Goal: Information Seeking & Learning: Learn about a topic

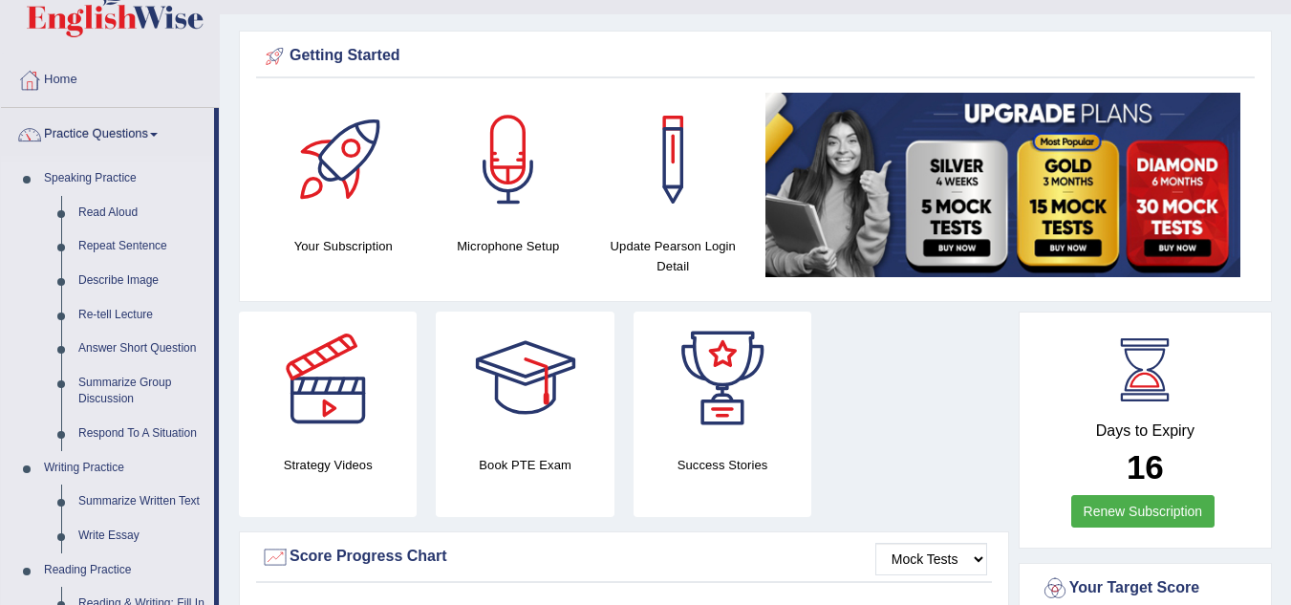
scroll to position [528, 0]
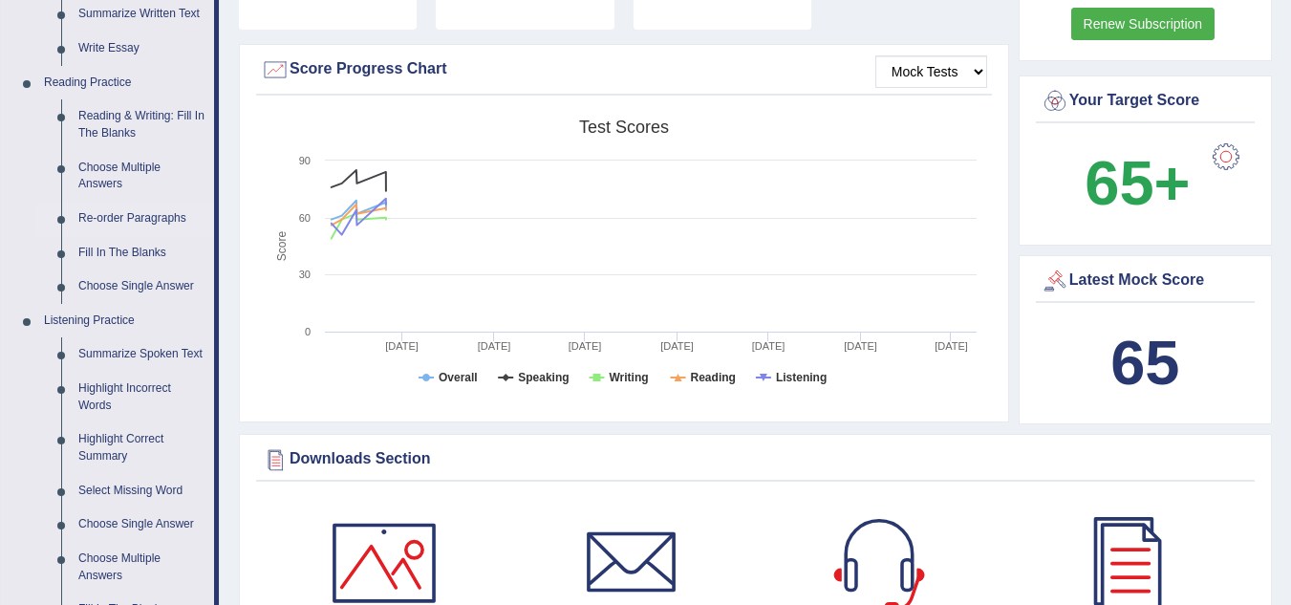
click at [165, 212] on link "Re-order Paragraphs" at bounding box center [142, 219] width 144 height 34
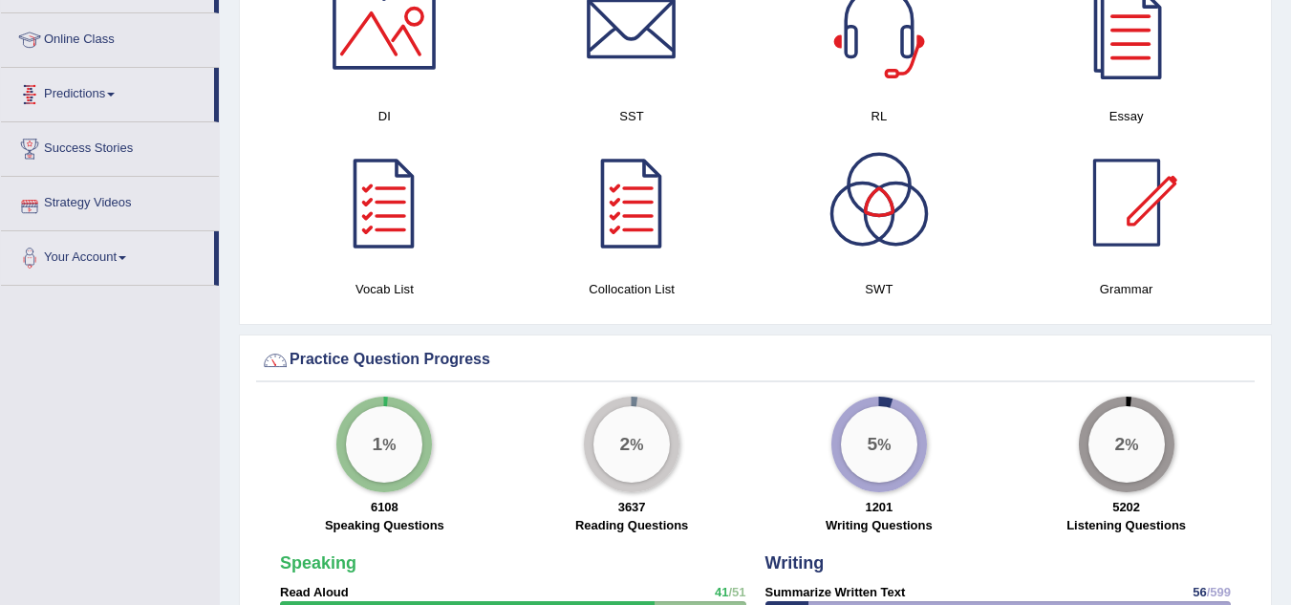
scroll to position [1059, 0]
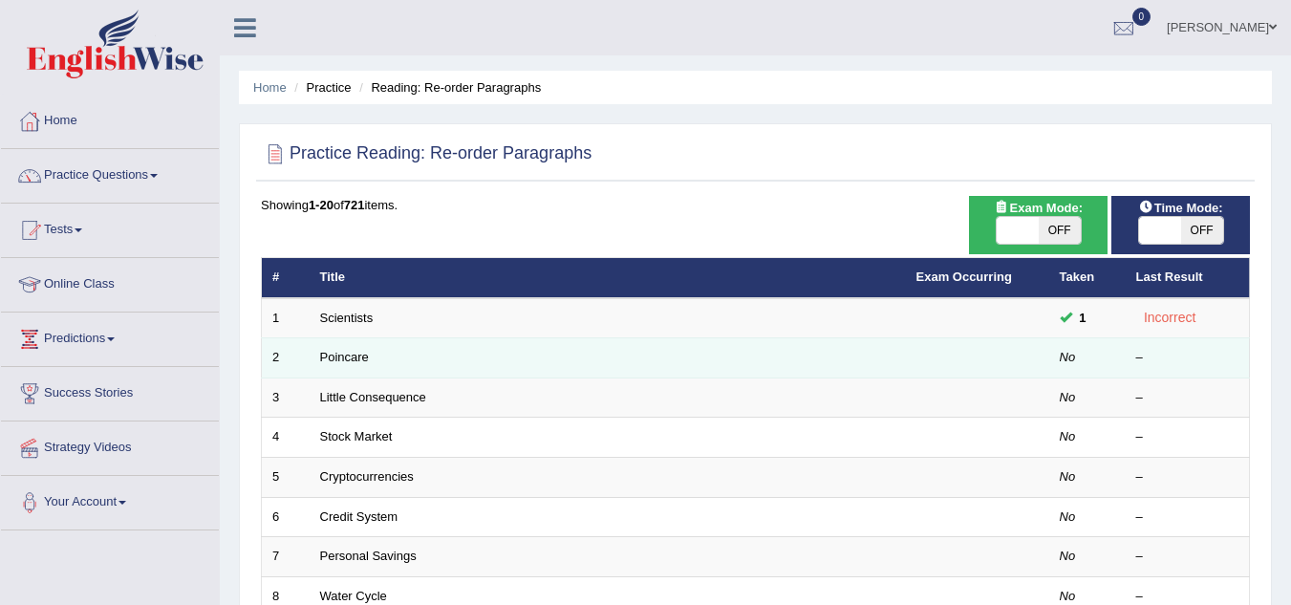
click at [372, 356] on td "Poincare" at bounding box center [608, 358] width 596 height 40
click at [359, 356] on link "Poincare" at bounding box center [344, 357] width 49 height 14
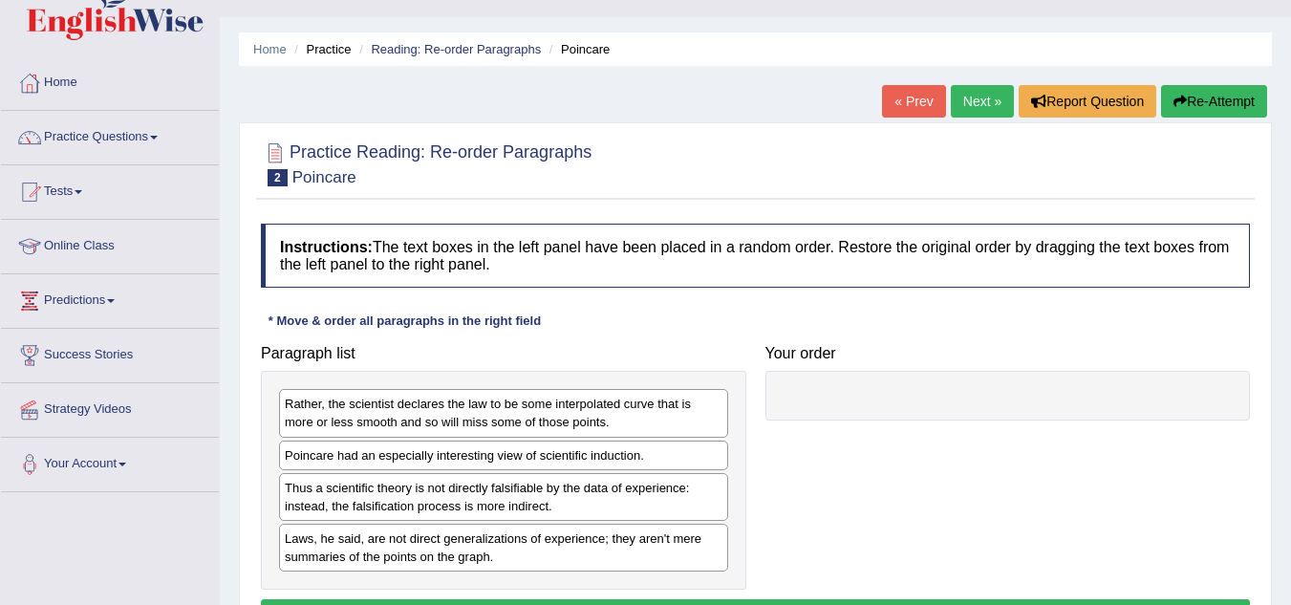
scroll to position [153, 0]
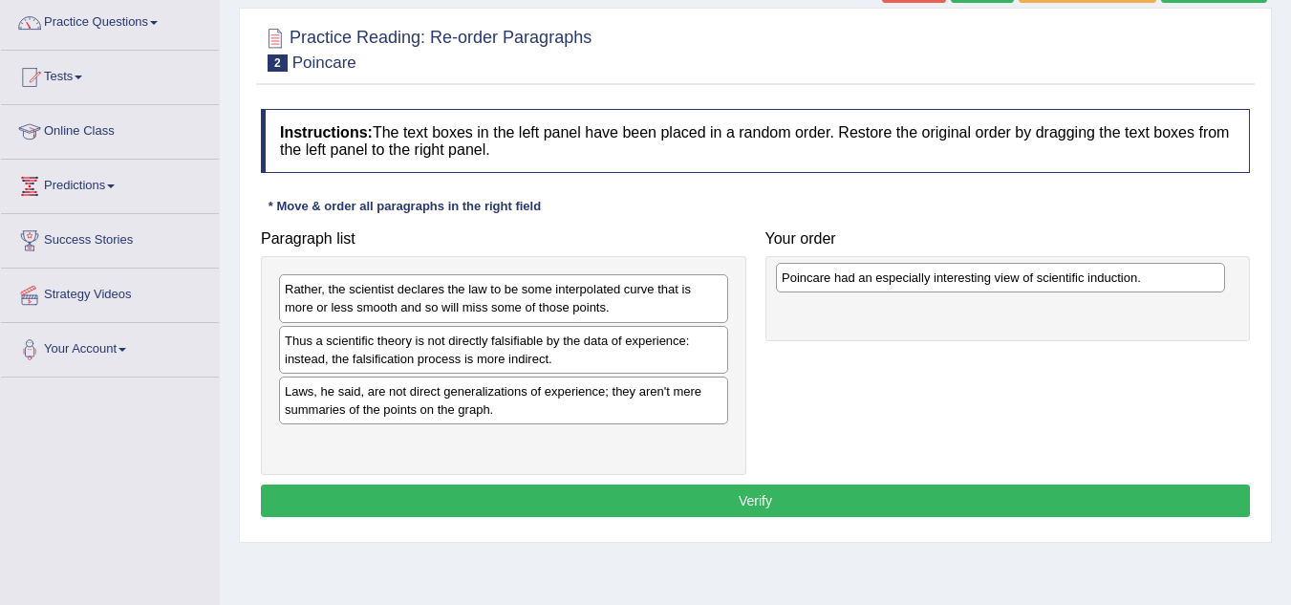
drag, startPoint x: 425, startPoint y: 350, endPoint x: 922, endPoint y: 287, distance: 500.9
click at [922, 287] on div "Poincare had an especially interesting view of scientific induction." at bounding box center [1000, 278] width 449 height 30
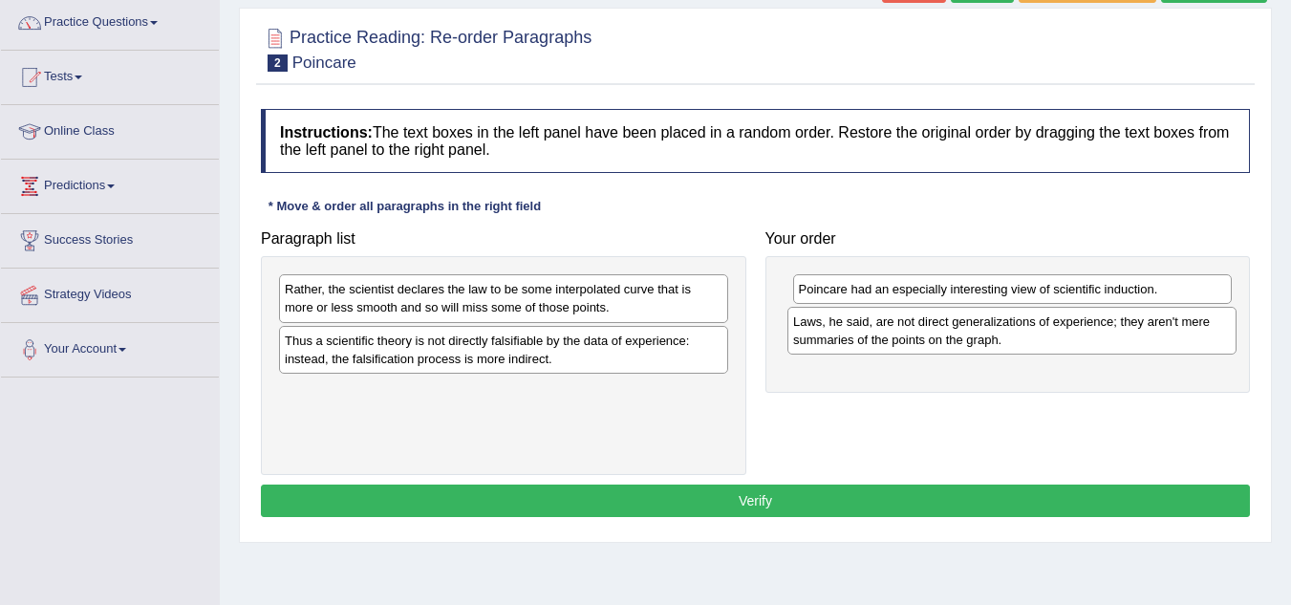
drag, startPoint x: 534, startPoint y: 412, endPoint x: 1044, endPoint y: 342, distance: 514.1
click at [1044, 342] on div "Laws, he said, are not direct generalizations of experience; they aren't mere s…" at bounding box center [1011, 331] width 449 height 48
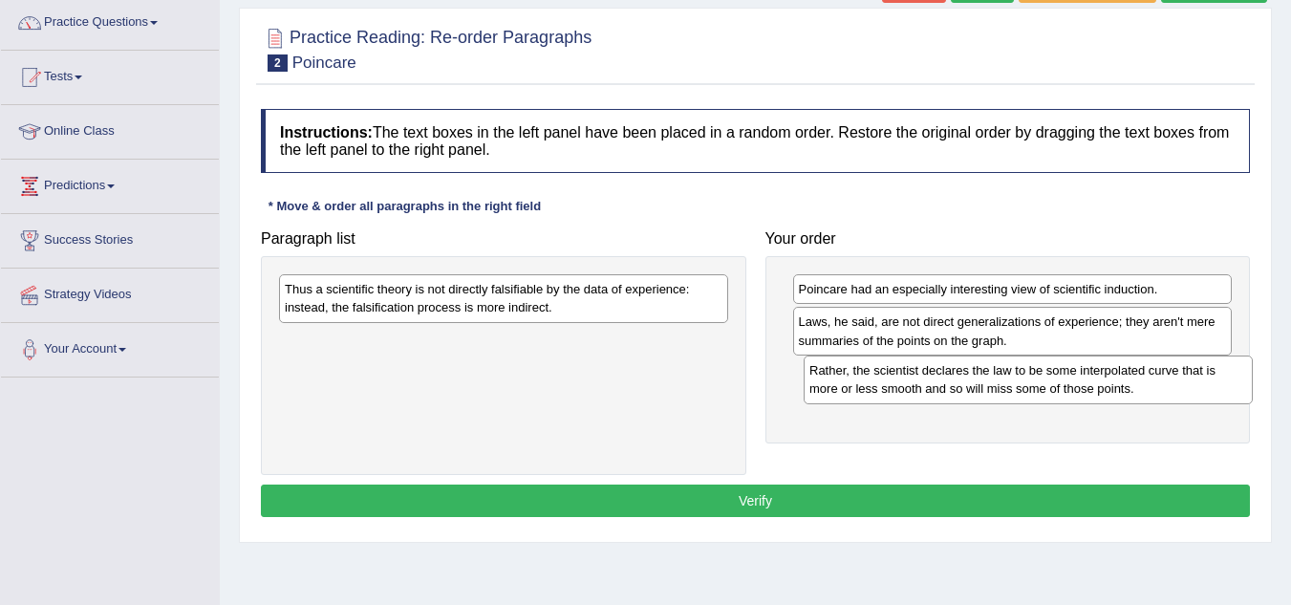
drag, startPoint x: 592, startPoint y: 286, endPoint x: 1117, endPoint y: 367, distance: 530.9
click at [1117, 367] on div "Rather, the scientist declares the law to be some interpolated curve that is mo…" at bounding box center [1028, 379] width 449 height 48
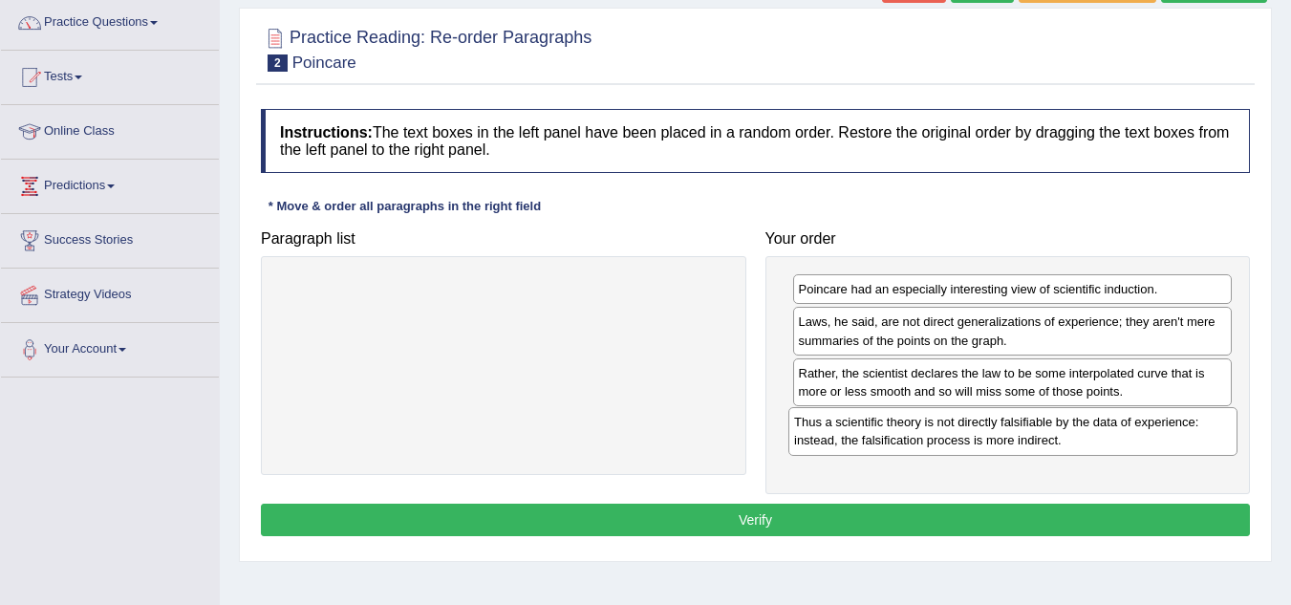
drag, startPoint x: 488, startPoint y: 292, endPoint x: 998, endPoint y: 425, distance: 526.4
click at [998, 425] on div "Thus a scientific theory is not directly falsifiable by the data of experience:…" at bounding box center [1012, 431] width 449 height 48
click at [760, 519] on button "Verify" at bounding box center [755, 520] width 989 height 32
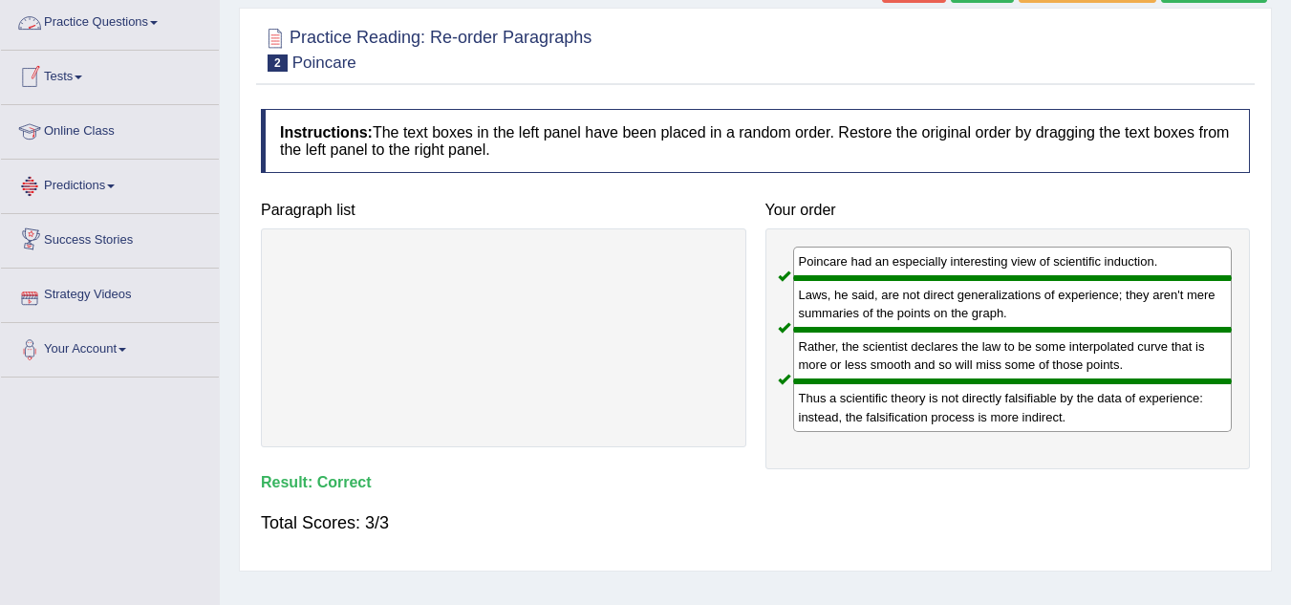
click at [107, 20] on link "Practice Questions" at bounding box center [110, 20] width 218 height 48
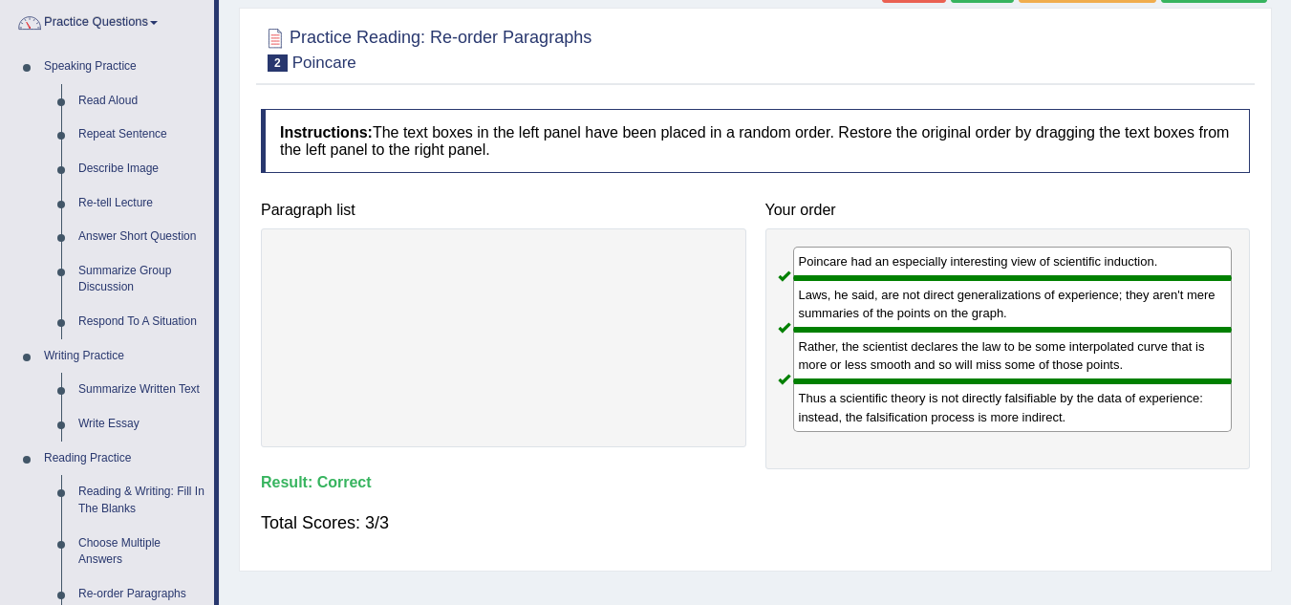
scroll to position [681, 0]
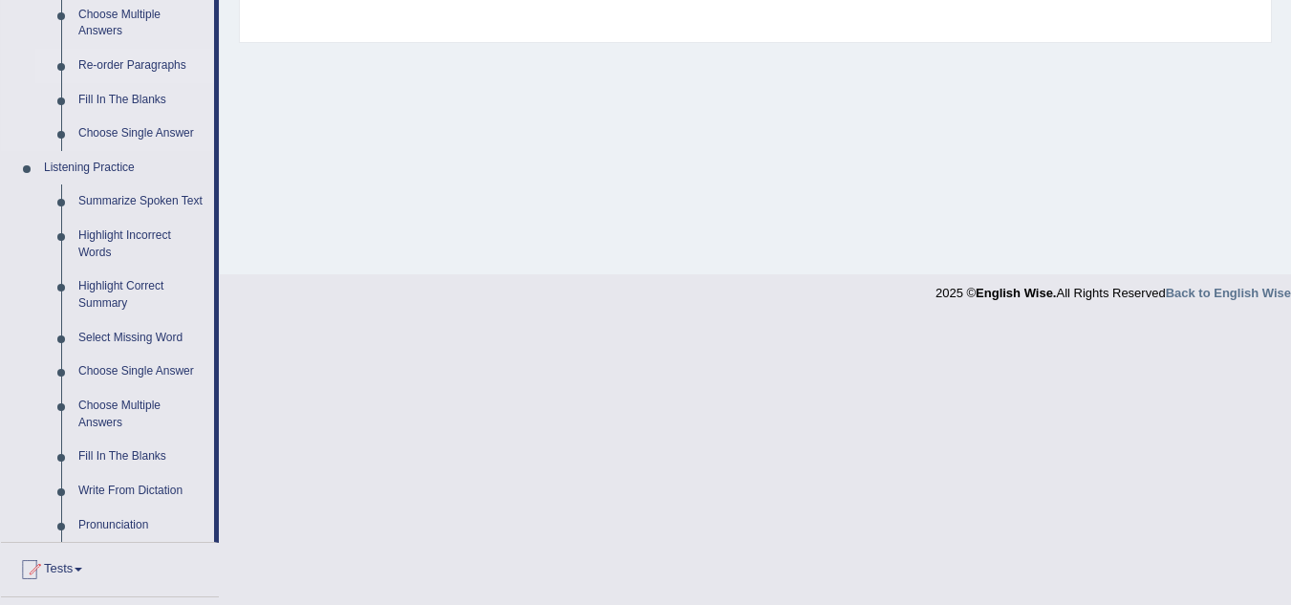
click at [173, 60] on link "Re-order Paragraphs" at bounding box center [142, 66] width 144 height 34
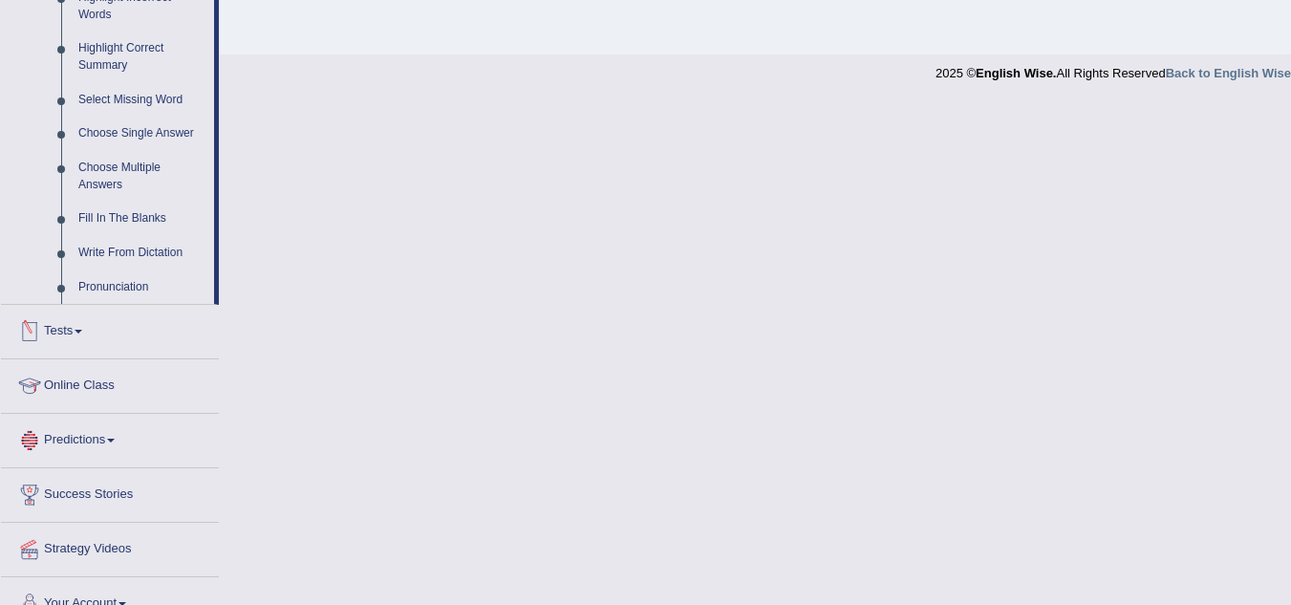
scroll to position [947, 0]
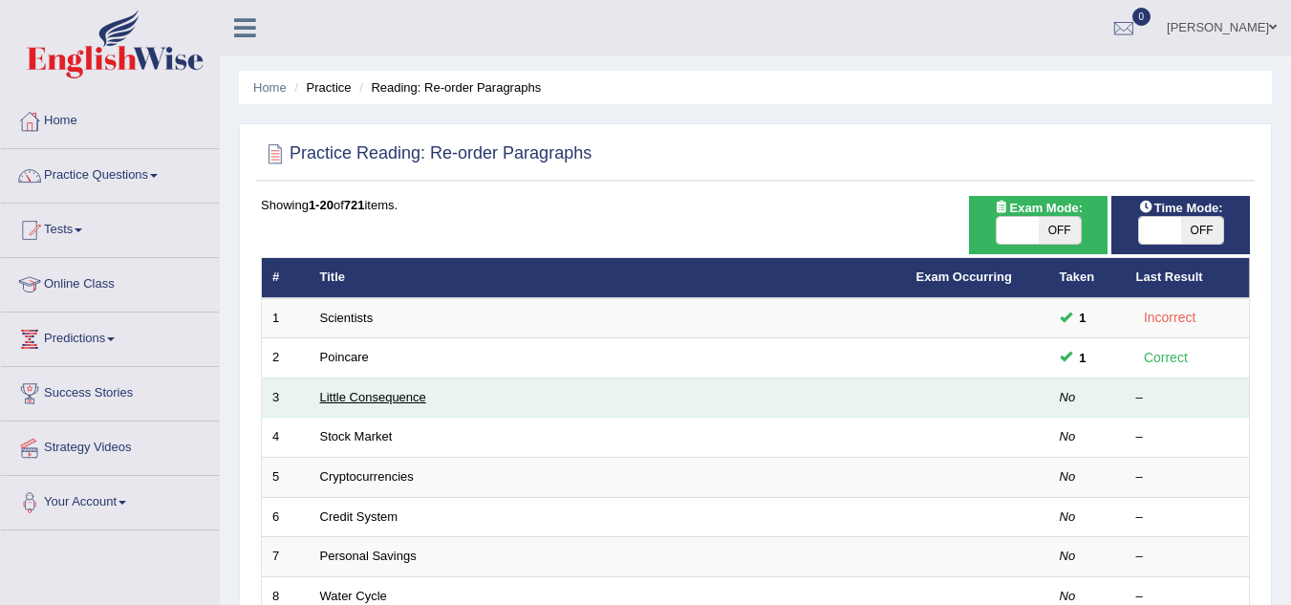
click at [377, 398] on link "Little Consequence" at bounding box center [373, 397] width 106 height 14
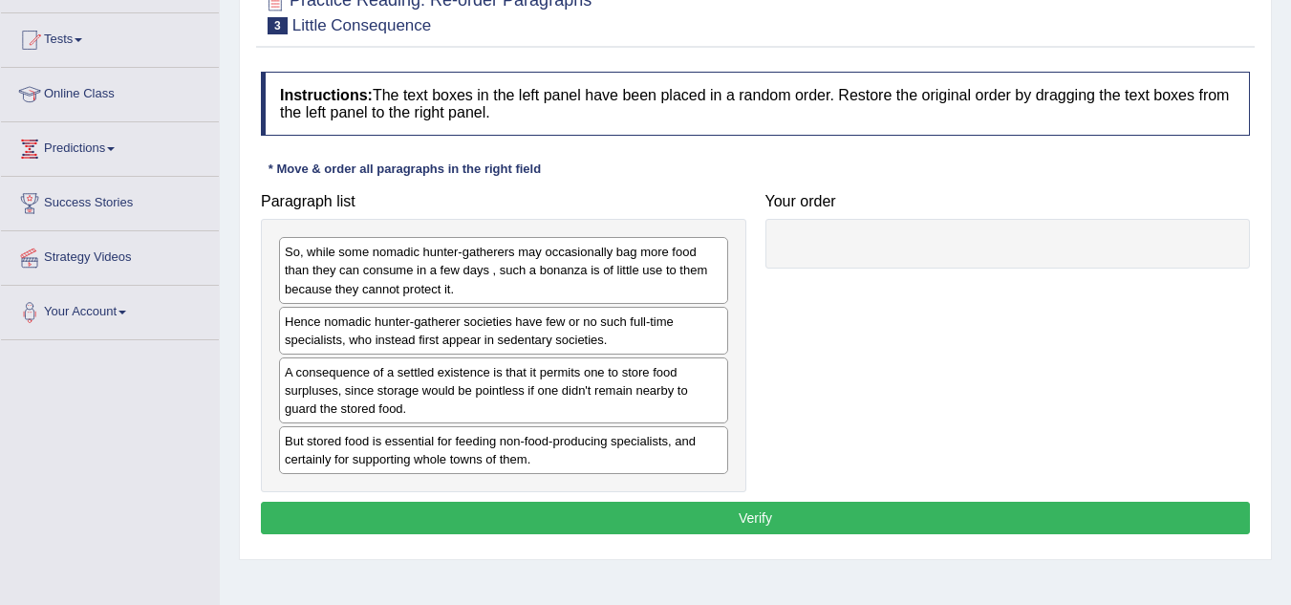
scroll to position [191, 0]
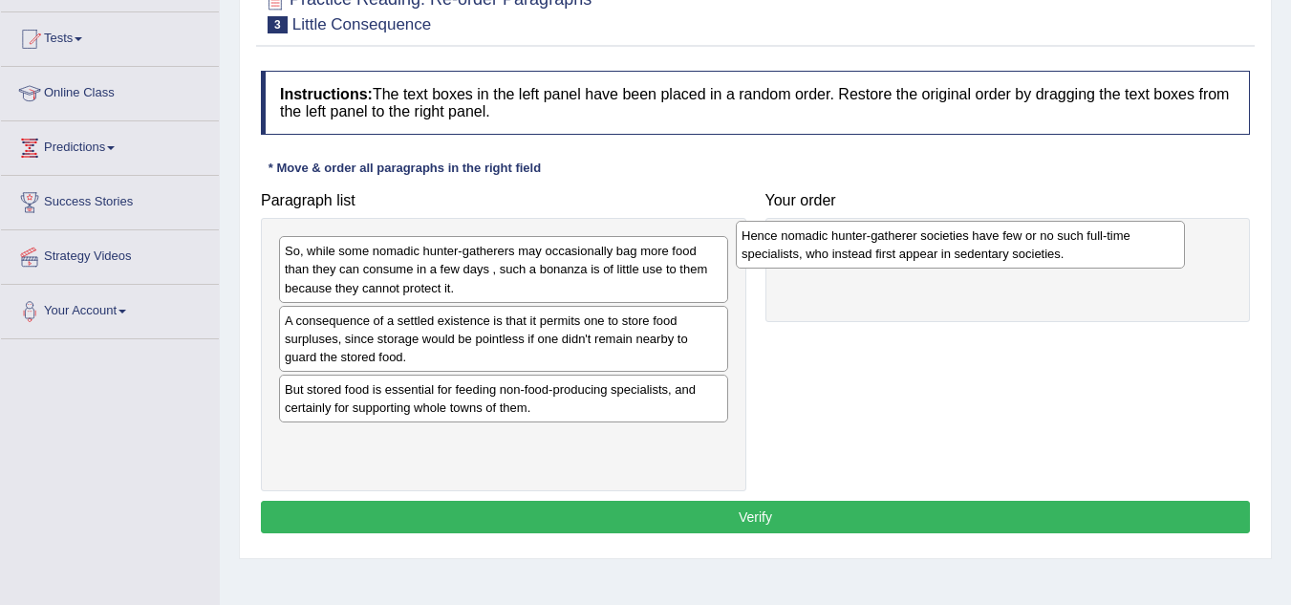
drag, startPoint x: 522, startPoint y: 327, endPoint x: 979, endPoint y: 242, distance: 464.6
click at [979, 242] on div "Hence nomadic hunter-gatherer societies have few or no such full-time specialis…" at bounding box center [960, 245] width 449 height 48
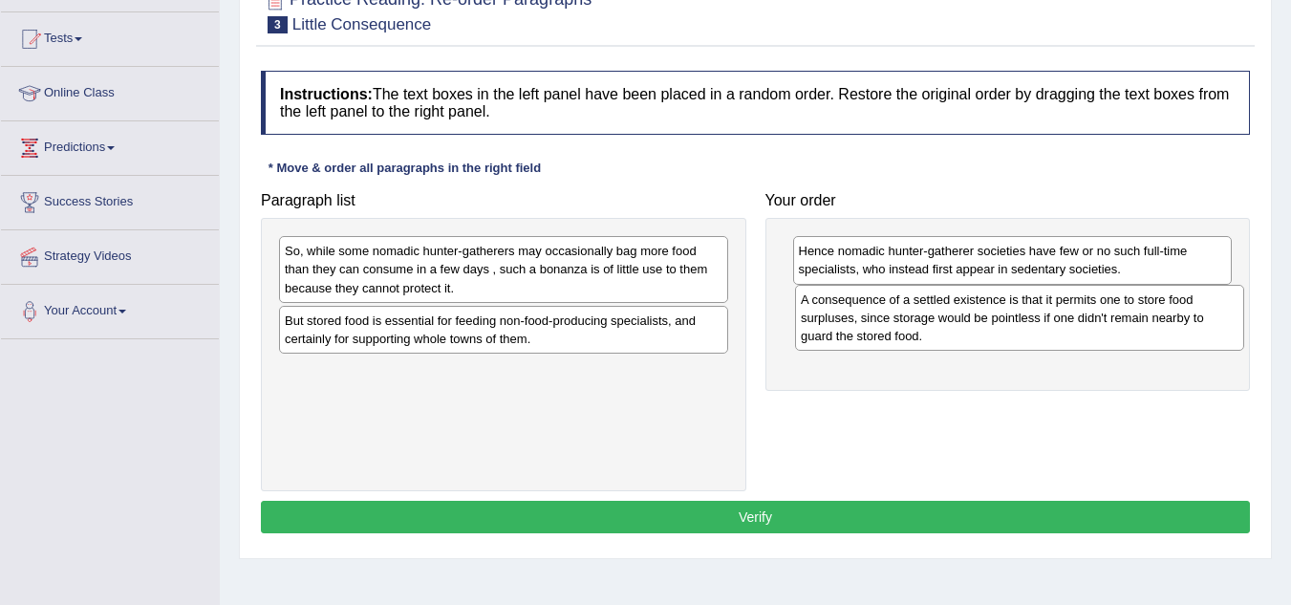
drag, startPoint x: 557, startPoint y: 334, endPoint x: 1073, endPoint y: 313, distance: 516.4
click at [1073, 313] on div "A consequence of a settled existence is that it permits one to store food surpl…" at bounding box center [1019, 318] width 449 height 66
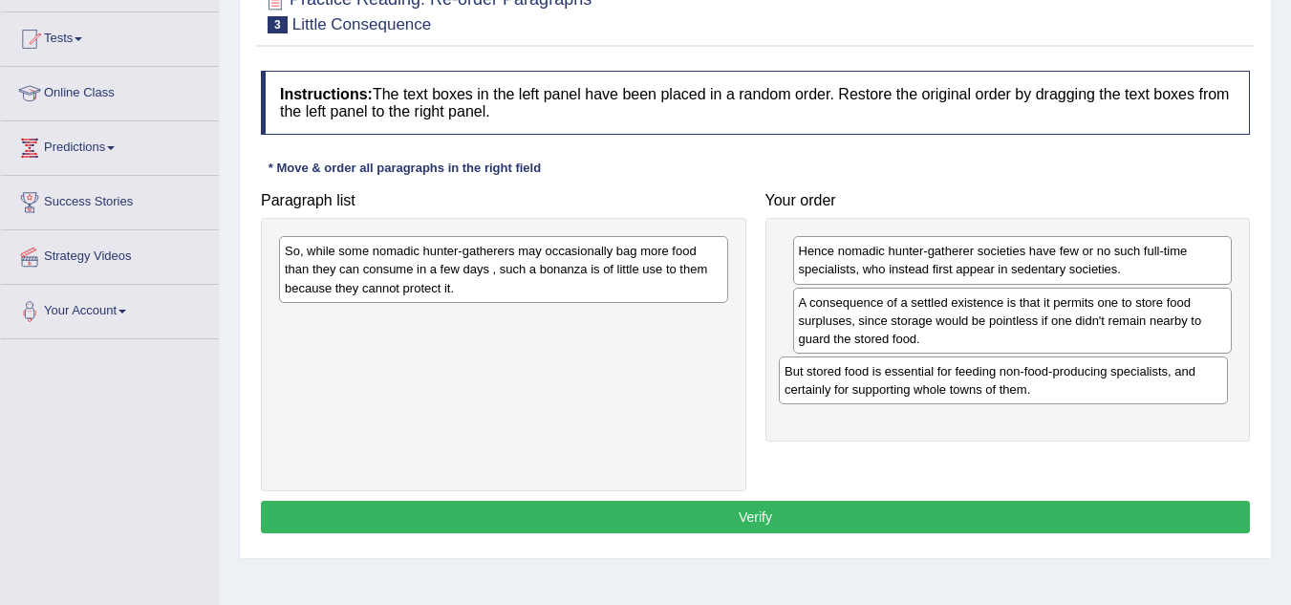
drag, startPoint x: 600, startPoint y: 338, endPoint x: 1100, endPoint y: 389, distance: 502.3
click at [1100, 389] on div "But stored food is essential for feeding non-food-producing specialists, and ce…" at bounding box center [1003, 380] width 449 height 48
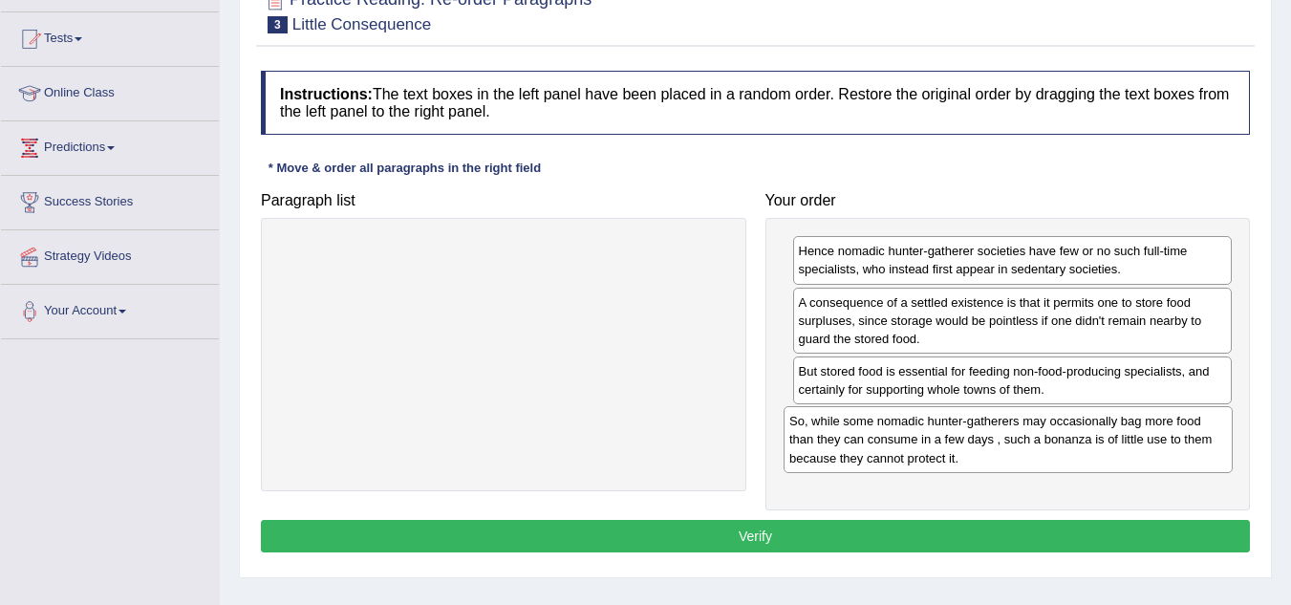
drag, startPoint x: 680, startPoint y: 261, endPoint x: 1185, endPoint y: 431, distance: 532.5
click at [1185, 431] on div "So, while some nomadic hunter-gatherers may occasionally bag more food than the…" at bounding box center [1008, 439] width 449 height 66
click at [913, 541] on button "Verify" at bounding box center [755, 536] width 989 height 32
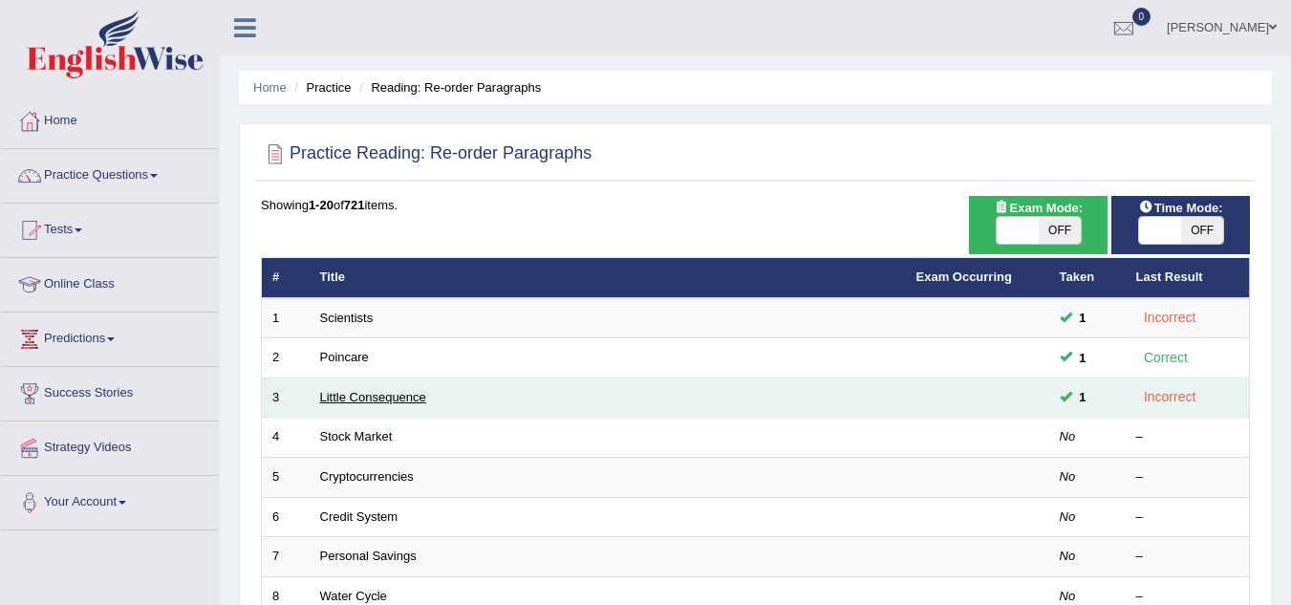
click at [356, 390] on link "Little Consequence" at bounding box center [373, 397] width 106 height 14
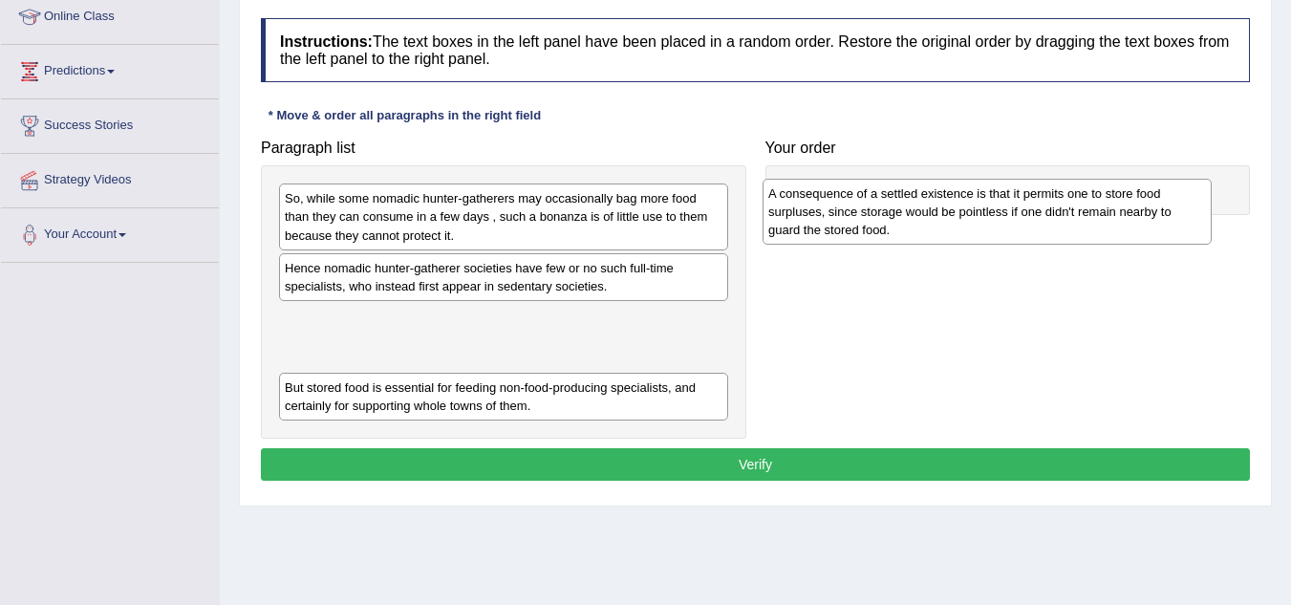
drag, startPoint x: 405, startPoint y: 343, endPoint x: 889, endPoint y: 215, distance: 500.2
click at [889, 215] on div "A consequence of a settled existence is that it permits one to store food surpl…" at bounding box center [987, 212] width 449 height 66
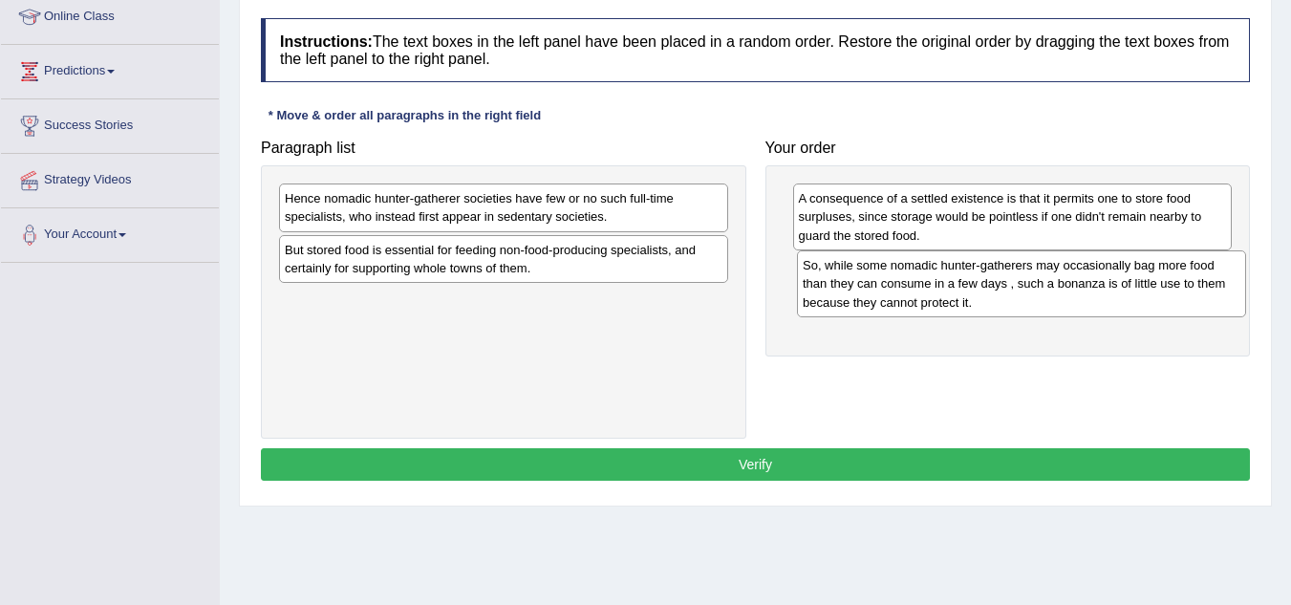
drag, startPoint x: 465, startPoint y: 214, endPoint x: 981, endPoint y: 281, distance: 520.3
click at [981, 281] on div "So, while some nomadic hunter-gatherers may occasionally bag more food than the…" at bounding box center [1021, 283] width 449 height 66
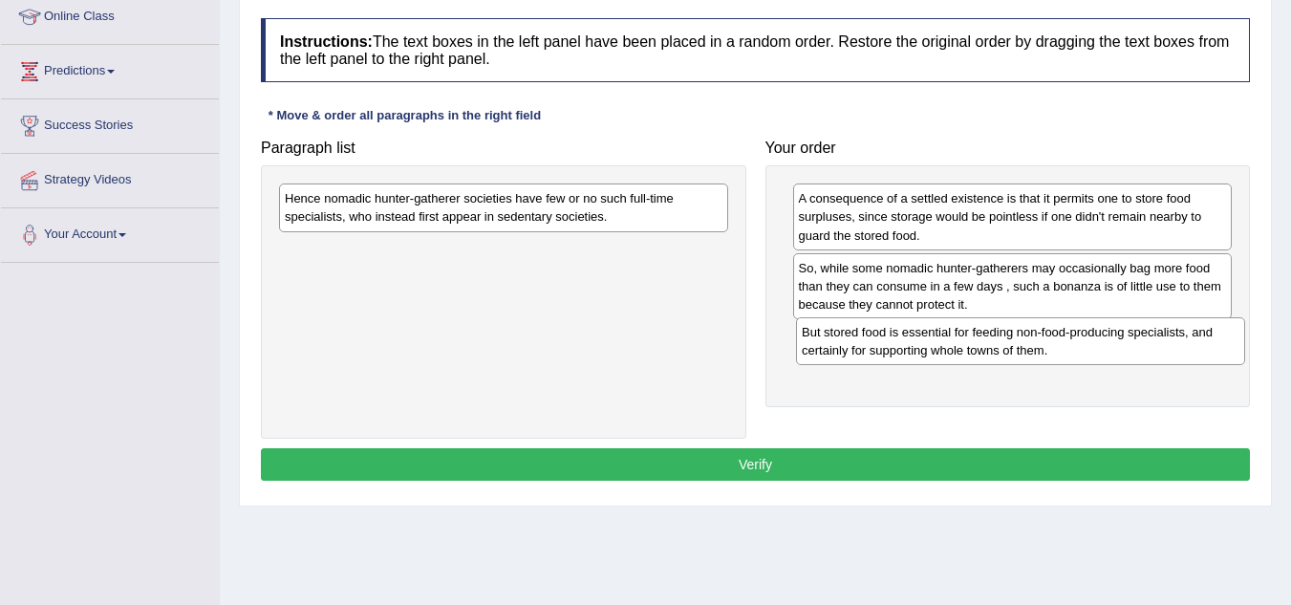
drag, startPoint x: 625, startPoint y: 248, endPoint x: 1142, endPoint y: 330, distance: 523.3
click at [1142, 330] on div "But stored food is essential for feeding non-food-producing specialists, and ce…" at bounding box center [1020, 341] width 449 height 48
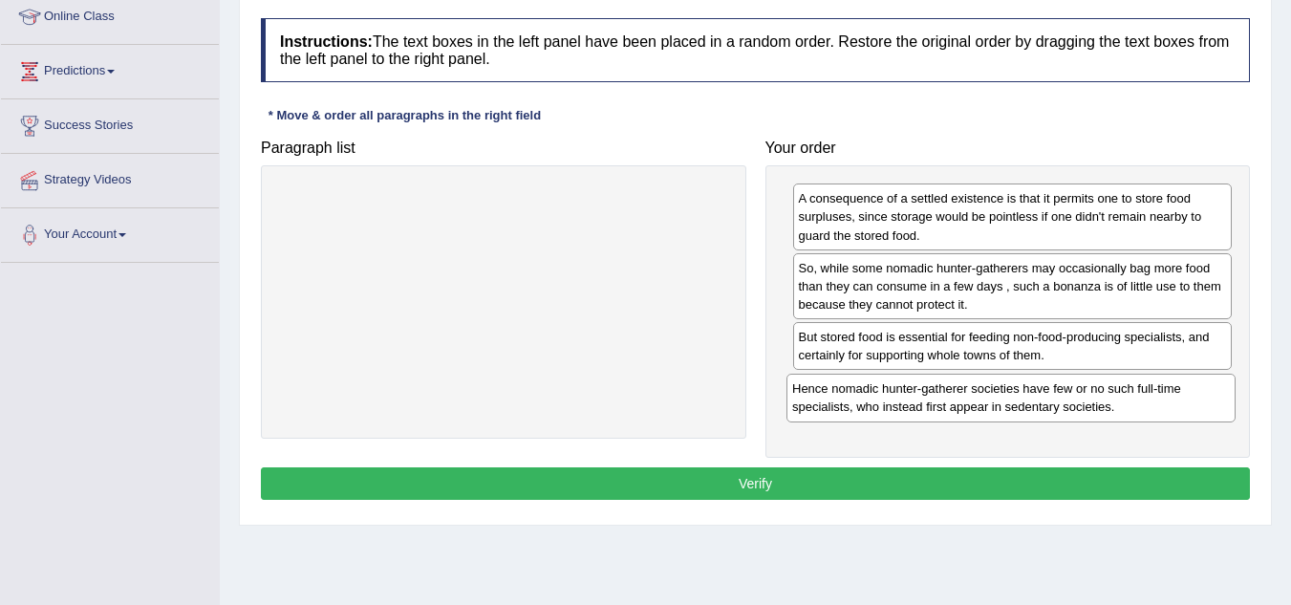
drag, startPoint x: 407, startPoint y: 220, endPoint x: 915, endPoint y: 410, distance: 542.8
click at [915, 410] on div "Hence nomadic hunter-gatherer societies have few or no such full-time specialis…" at bounding box center [1010, 398] width 449 height 48
click at [687, 490] on button "Verify" at bounding box center [755, 483] width 989 height 32
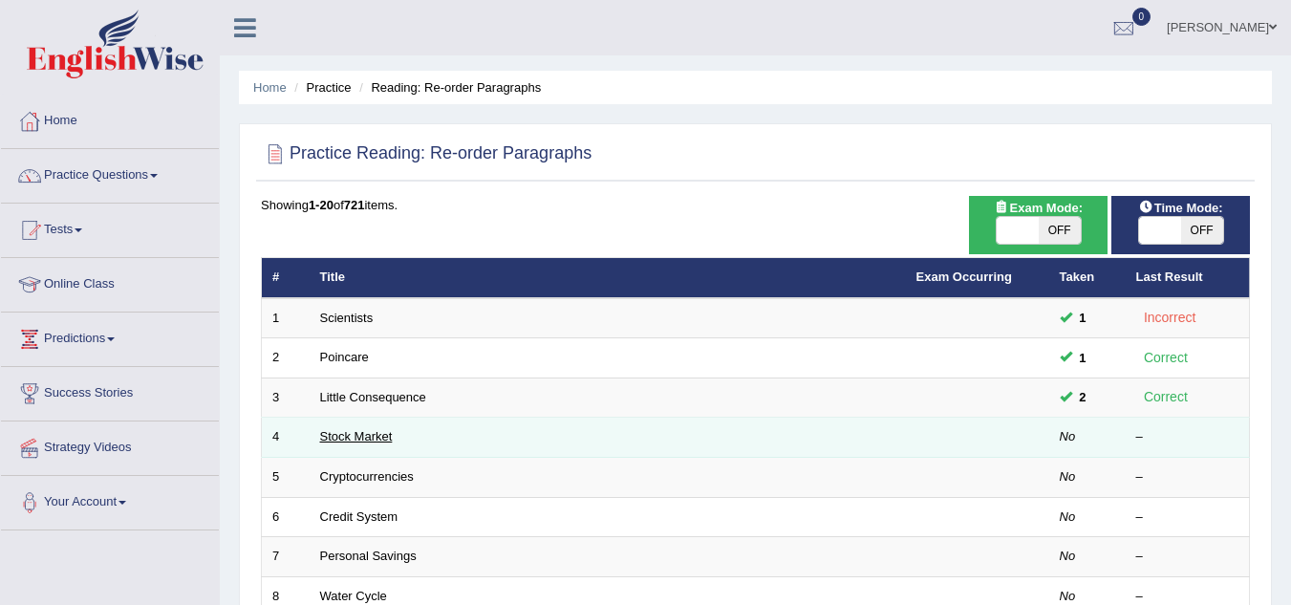
click at [377, 442] on link "Stock Market" at bounding box center [356, 436] width 73 height 14
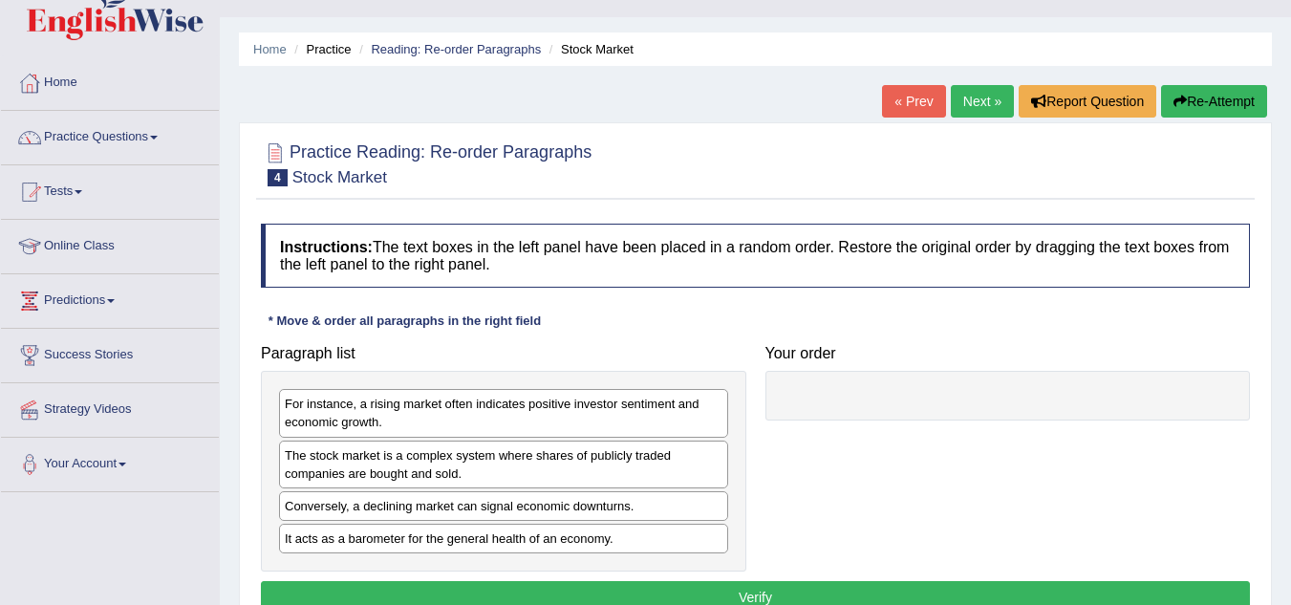
scroll to position [191, 0]
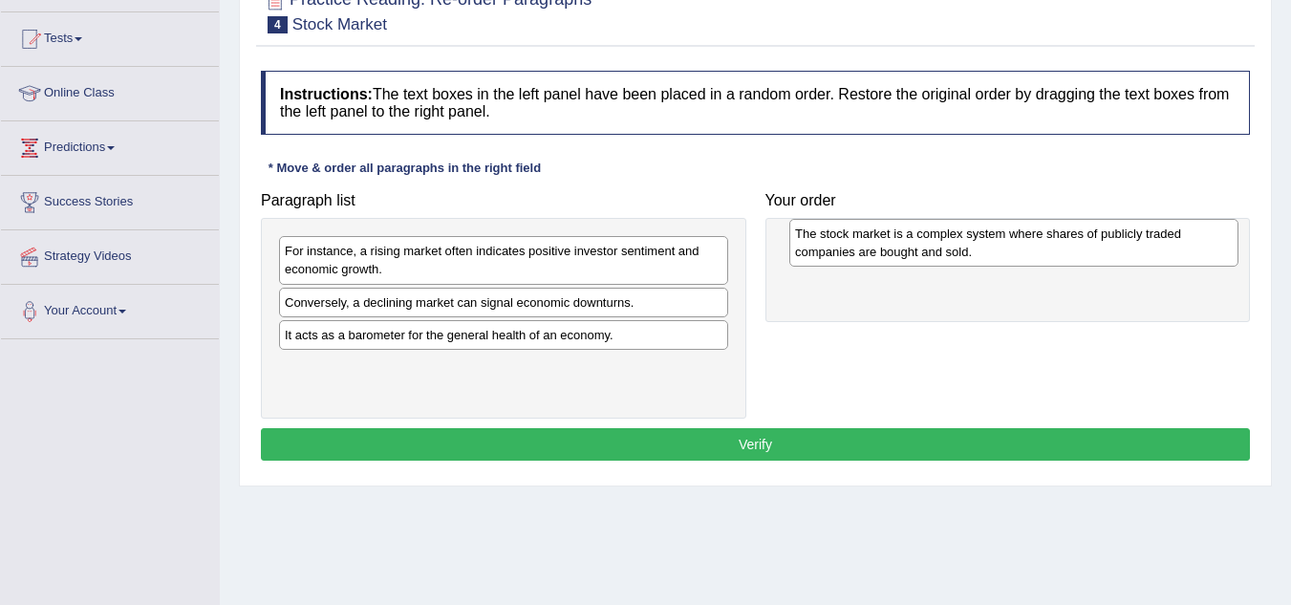
drag, startPoint x: 388, startPoint y: 319, endPoint x: 898, endPoint y: 250, distance: 514.9
click at [898, 250] on div "The stock market is a complex system where shares of publicly traded companies …" at bounding box center [1013, 243] width 449 height 48
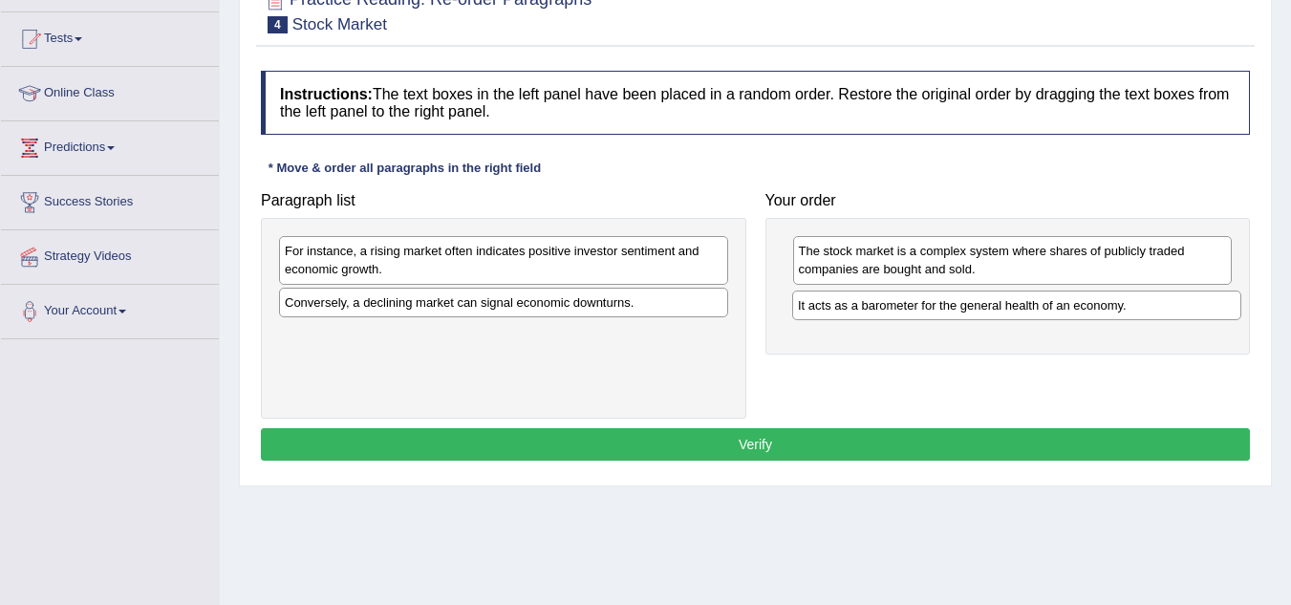
drag, startPoint x: 530, startPoint y: 340, endPoint x: 1044, endPoint y: 311, distance: 514.0
click at [1044, 311] on div "It acts as a barometer for the general health of an economy." at bounding box center [1016, 305] width 449 height 30
click at [595, 267] on div "For instance, a rising market often indicates positive investor sentiment and e…" at bounding box center [503, 260] width 449 height 48
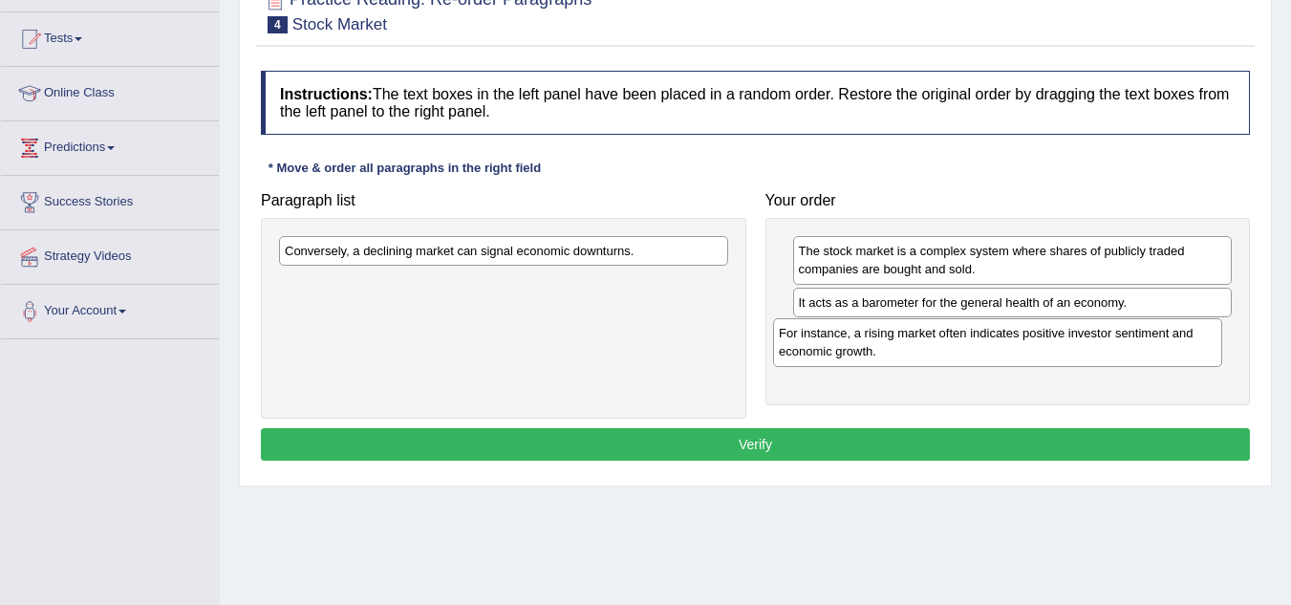
drag, startPoint x: 519, startPoint y: 267, endPoint x: 1013, endPoint y: 349, distance: 500.8
click at [1013, 349] on div "For instance, a rising market often indicates positive investor sentiment and e…" at bounding box center [997, 342] width 449 height 48
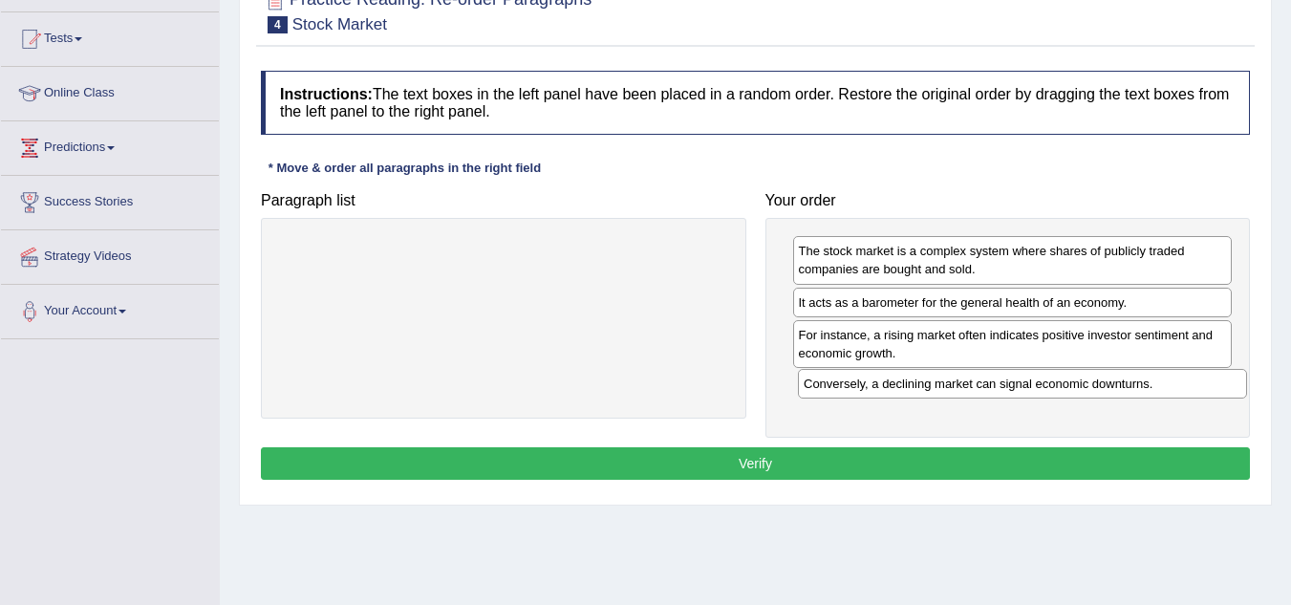
drag, startPoint x: 481, startPoint y: 248, endPoint x: 998, endPoint y: 381, distance: 533.8
click at [998, 381] on div "Conversely, a declining market can signal economic downturns." at bounding box center [1022, 384] width 449 height 30
click at [797, 456] on button "Verify" at bounding box center [755, 463] width 989 height 32
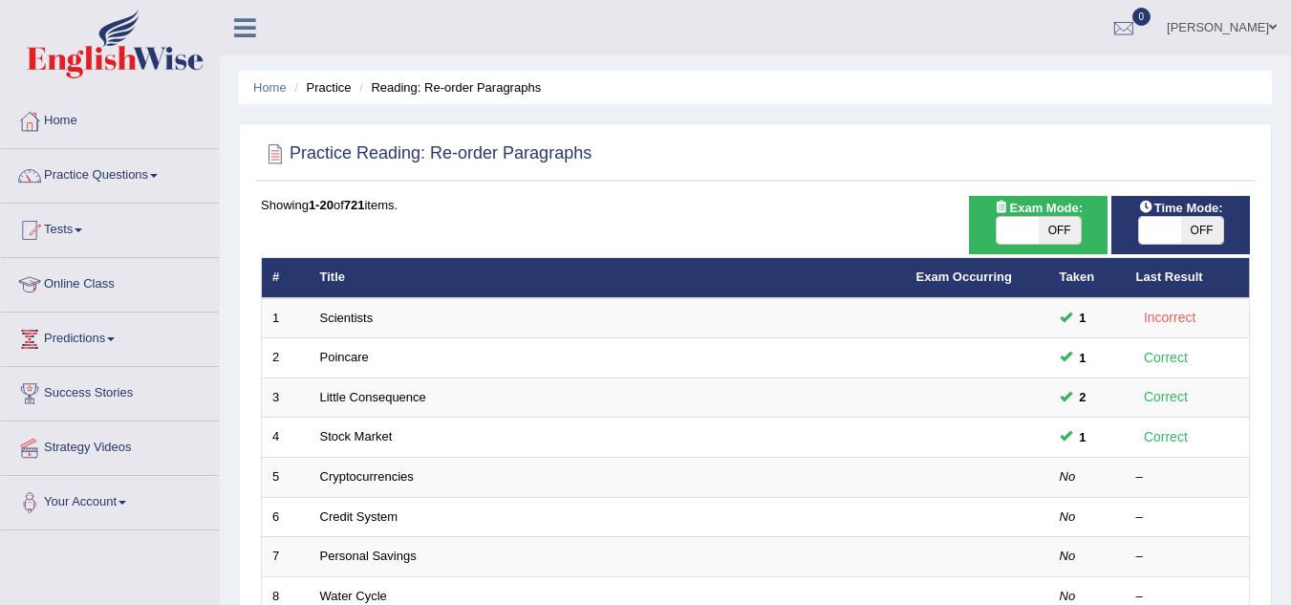
scroll to position [528, 0]
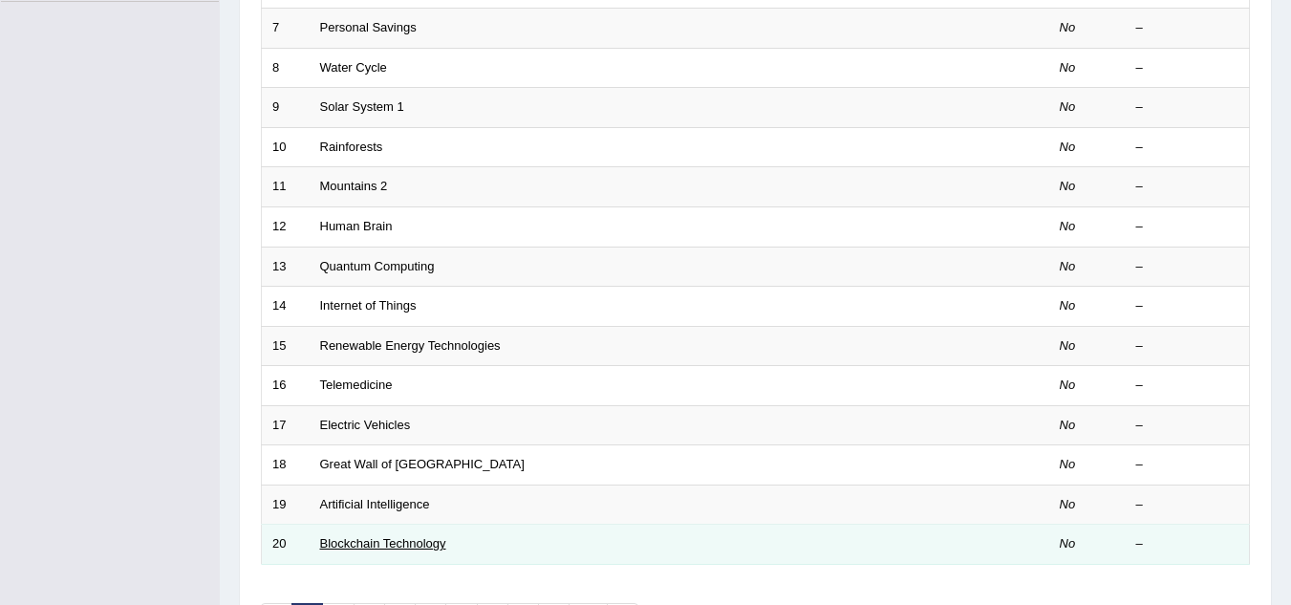
click at [362, 544] on link "Blockchain Technology" at bounding box center [383, 543] width 126 height 14
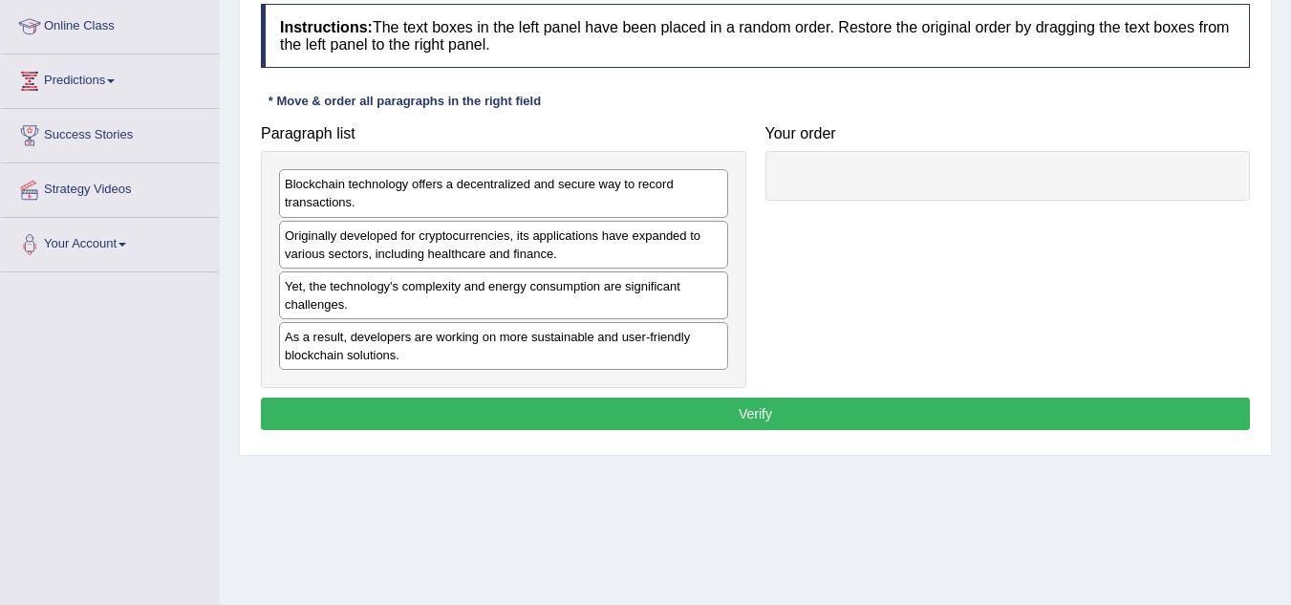
scroll to position [268, 0]
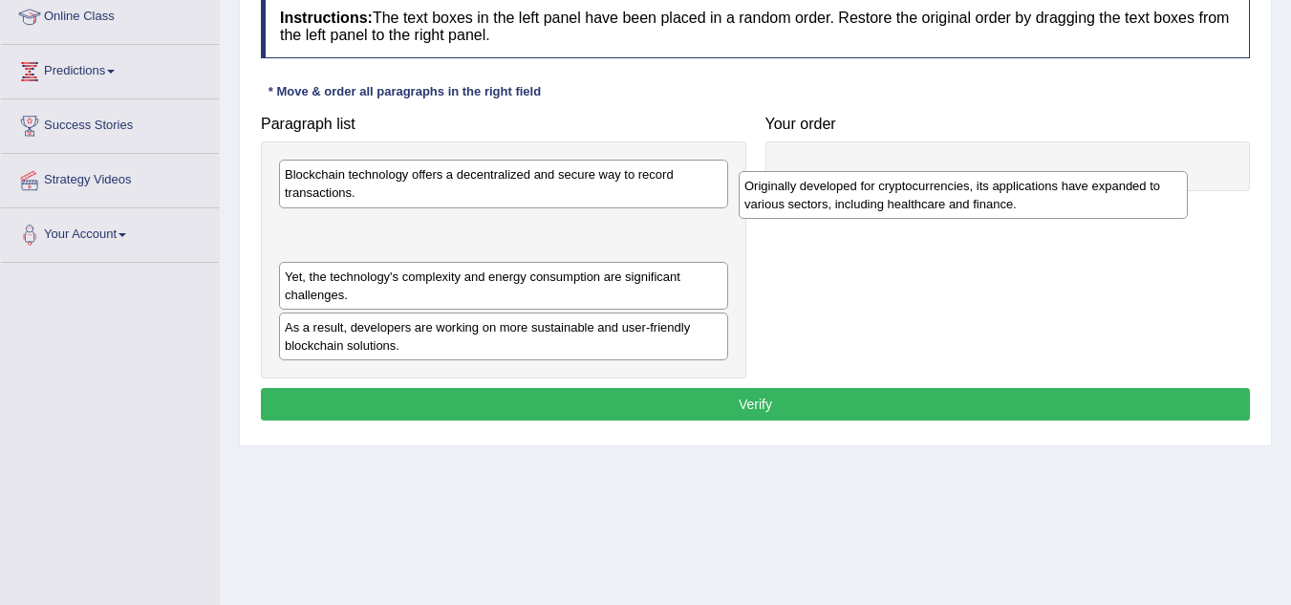
drag, startPoint x: 425, startPoint y: 235, endPoint x: 885, endPoint y: 195, distance: 461.4
click at [885, 195] on div "Originally developed for cryptocurrencies, its applications have expanded to va…" at bounding box center [963, 195] width 449 height 48
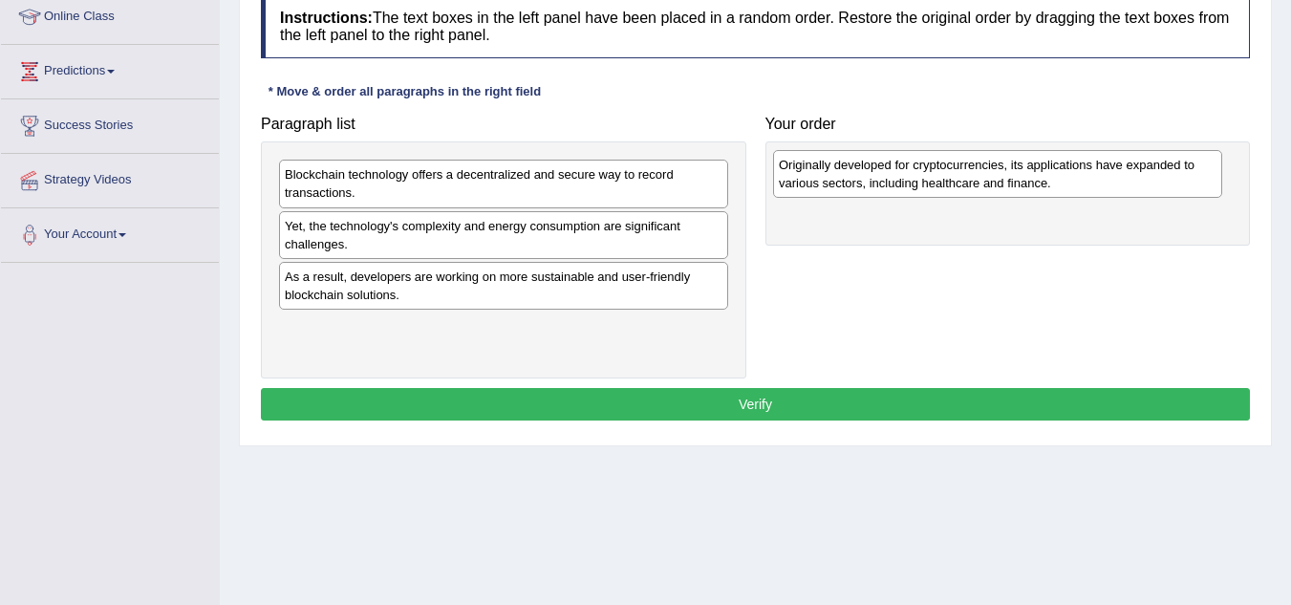
drag, startPoint x: 502, startPoint y: 246, endPoint x: 1000, endPoint y: 177, distance: 502.6
click at [1000, 177] on div "Originally developed for cryptocurrencies, its applications have expanded to va…" at bounding box center [997, 174] width 449 height 48
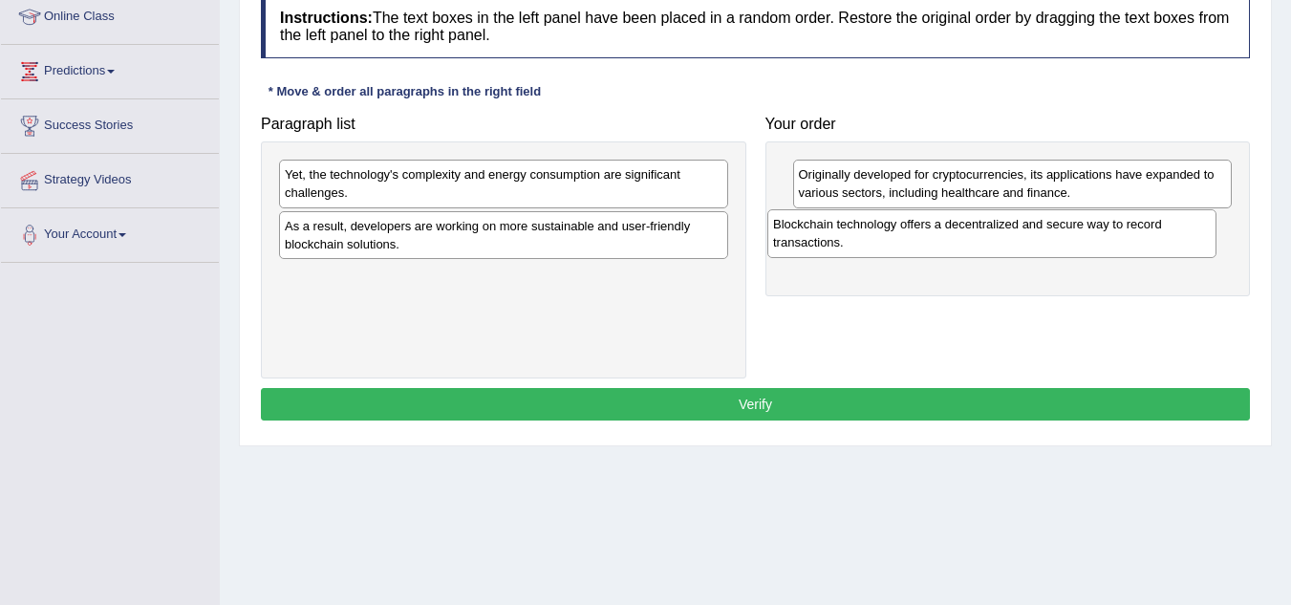
drag, startPoint x: 404, startPoint y: 187, endPoint x: 893, endPoint y: 237, distance: 490.8
click at [893, 237] on div "Blockchain technology offers a decentralized and secure way to record transacti…" at bounding box center [991, 233] width 449 height 48
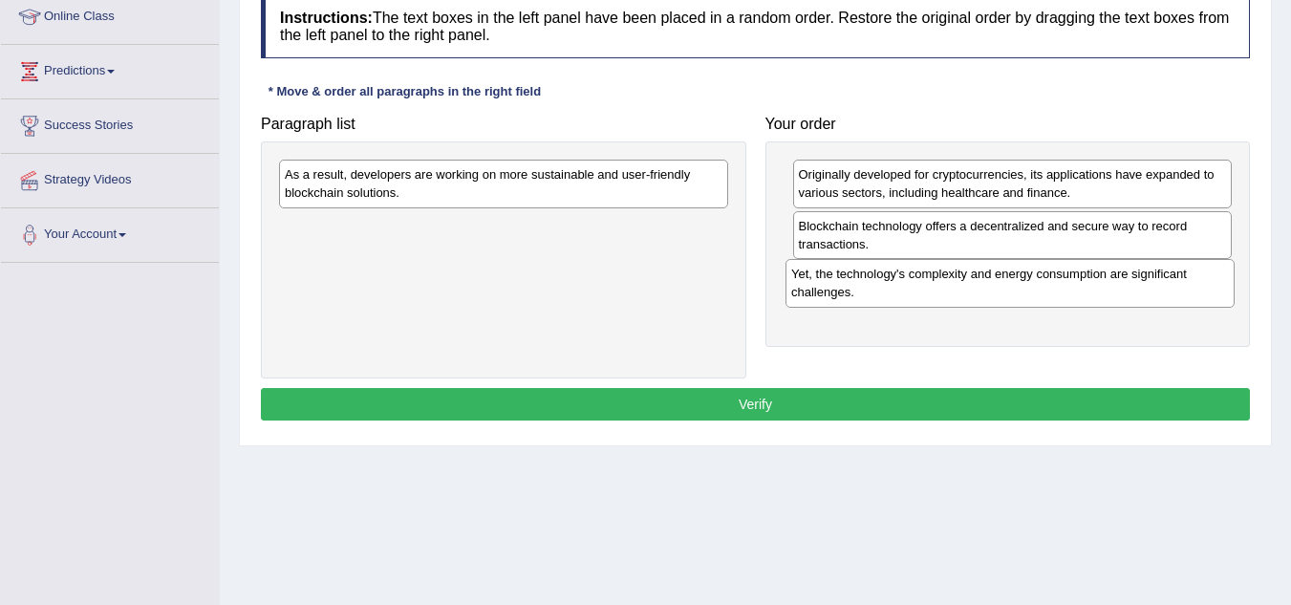
drag, startPoint x: 490, startPoint y: 193, endPoint x: 997, endPoint y: 292, distance: 516.1
click at [997, 292] on div "Yet, the technology's complexity and energy consumption are significant challen…" at bounding box center [1009, 283] width 449 height 48
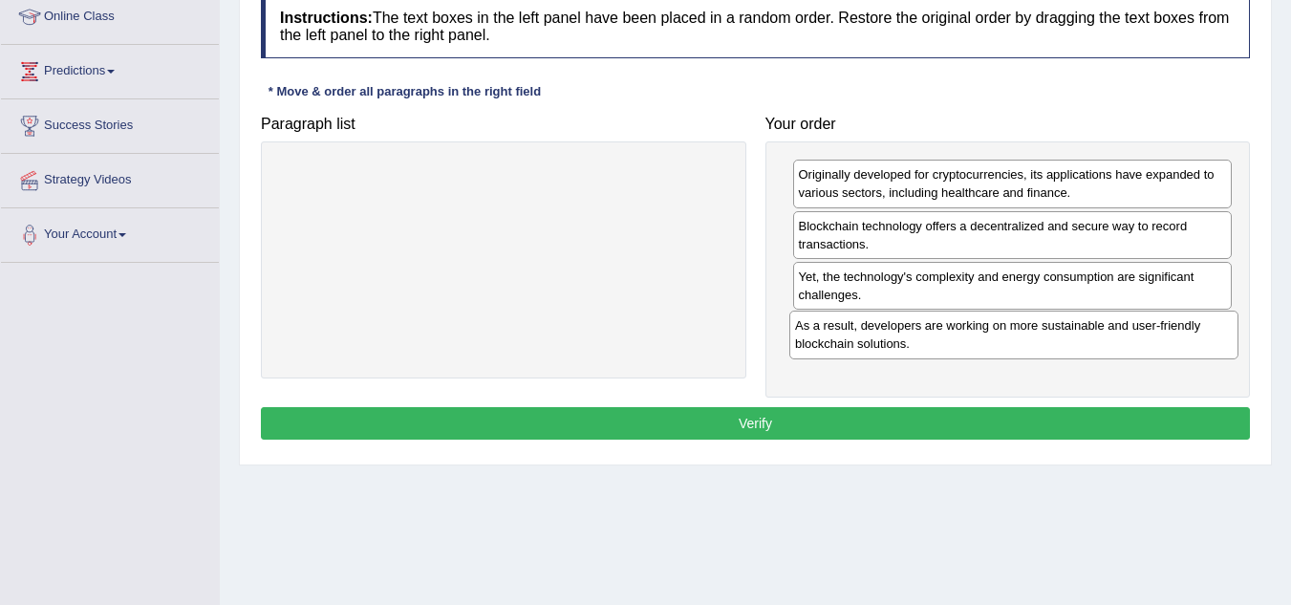
drag, startPoint x: 455, startPoint y: 174, endPoint x: 965, endPoint y: 325, distance: 532.2
click at [965, 325] on div "As a result, developers are working on more sustainable and user-friendly block…" at bounding box center [1013, 335] width 449 height 48
click at [786, 412] on button "Verify" at bounding box center [755, 423] width 989 height 32
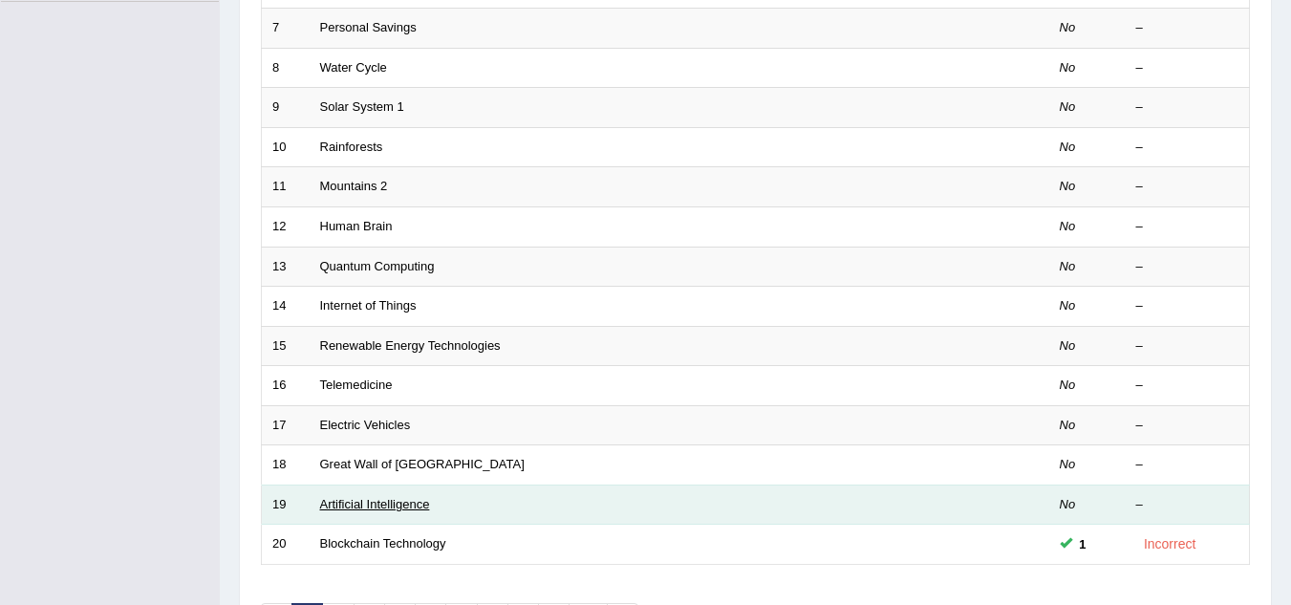
click at [399, 502] on link "Artificial Intelligence" at bounding box center [375, 504] width 110 height 14
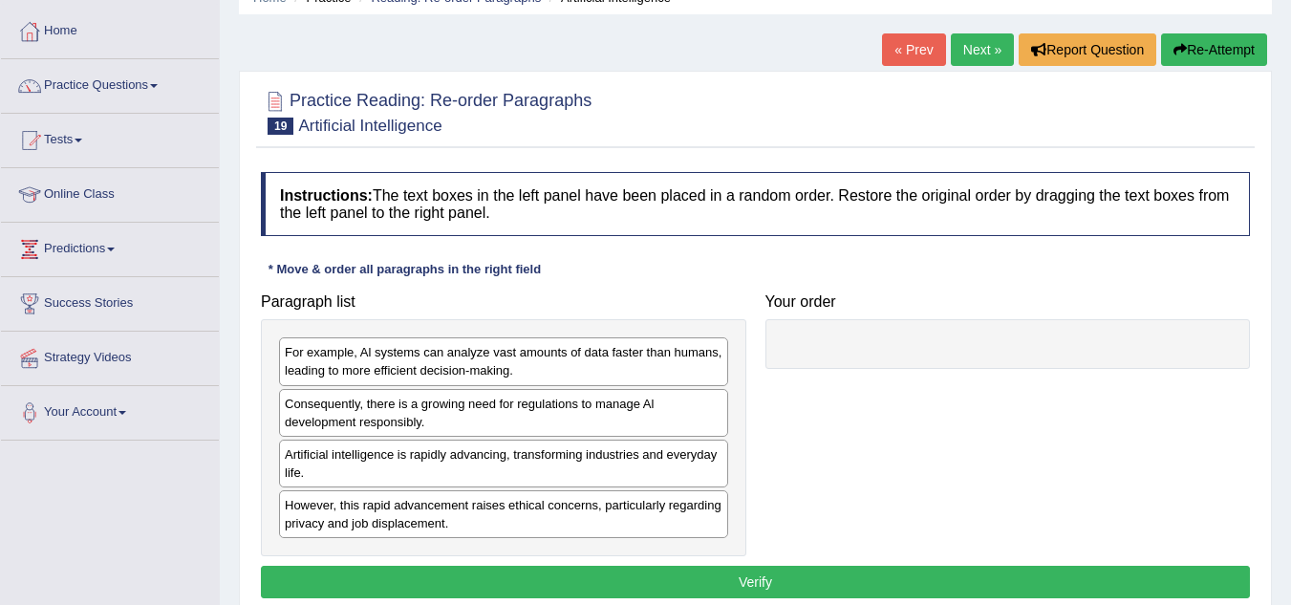
scroll to position [115, 0]
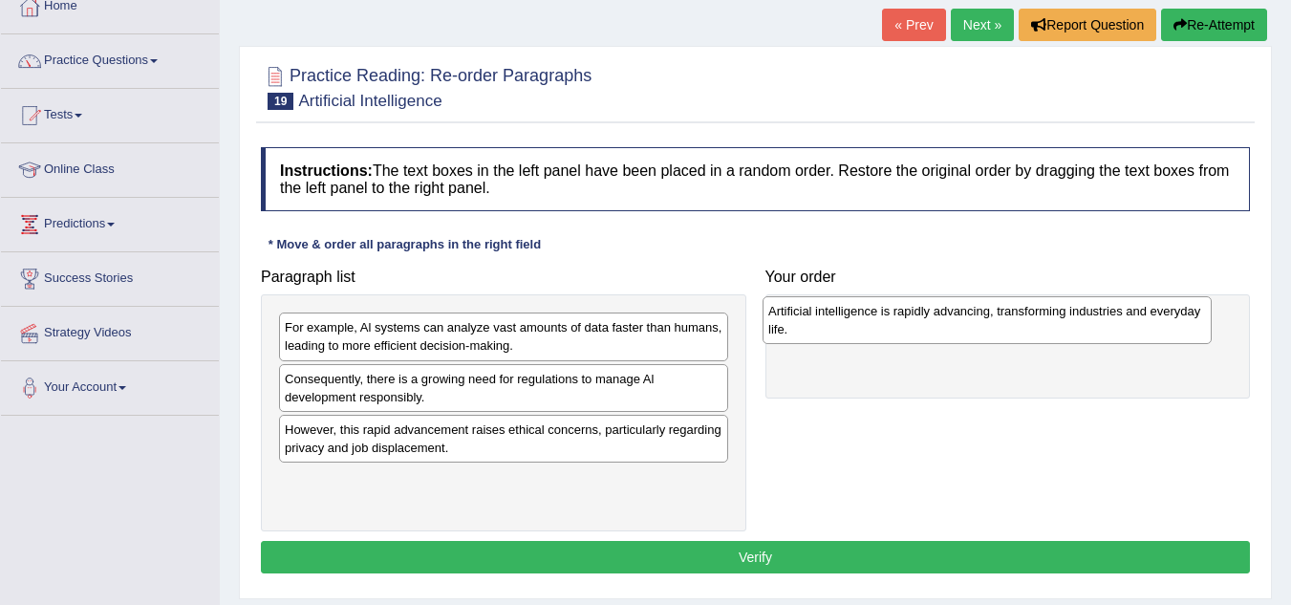
drag, startPoint x: 439, startPoint y: 443, endPoint x: 922, endPoint y: 325, distance: 497.8
click at [922, 325] on div "Artificial intelligence is rapidly advancing, transforming industries and every…" at bounding box center [987, 320] width 449 height 48
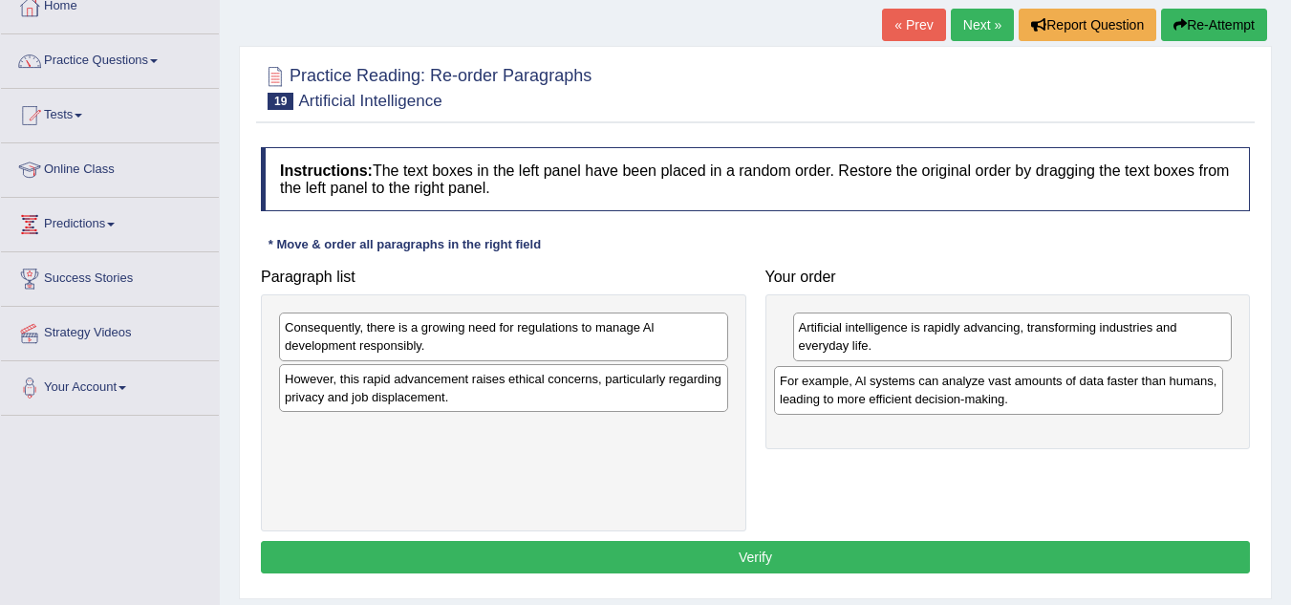
drag, startPoint x: 516, startPoint y: 334, endPoint x: 1018, endPoint y: 383, distance: 504.0
click at [1018, 383] on div "For example, Al systems can analyze vast amounts of data faster than humans, le…" at bounding box center [998, 390] width 449 height 48
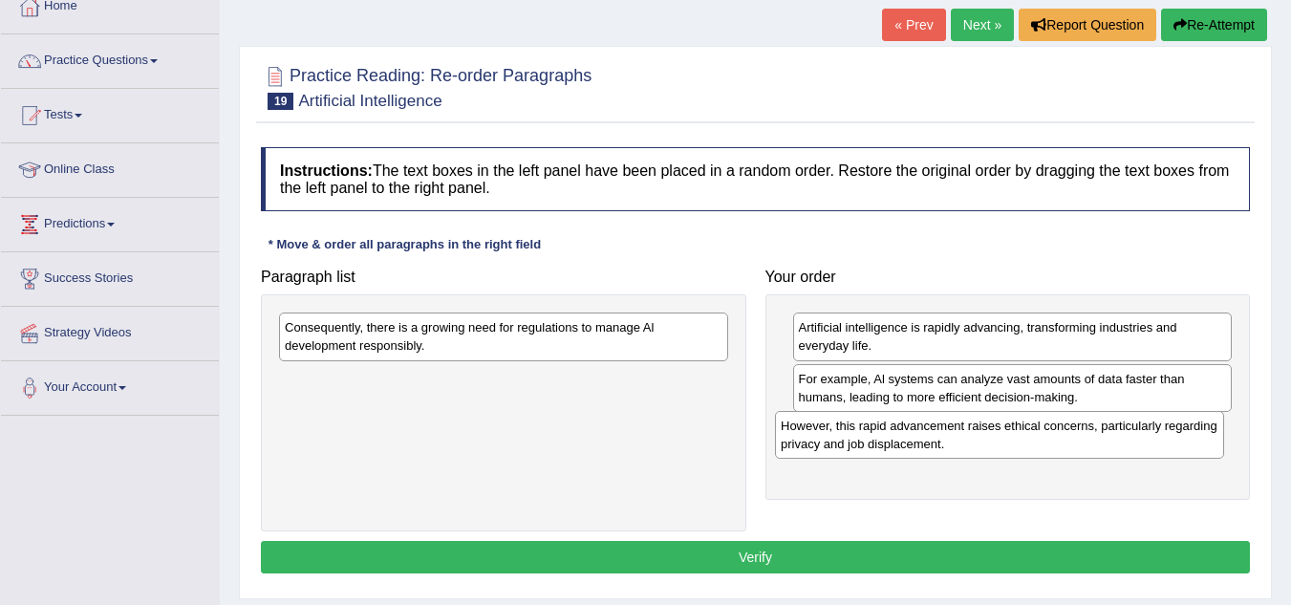
drag, startPoint x: 567, startPoint y: 395, endPoint x: 1063, endPoint y: 441, distance: 498.2
click at [1063, 441] on div "However, this rapid advancement raises ethical concerns, particularly regarding…" at bounding box center [999, 435] width 449 height 48
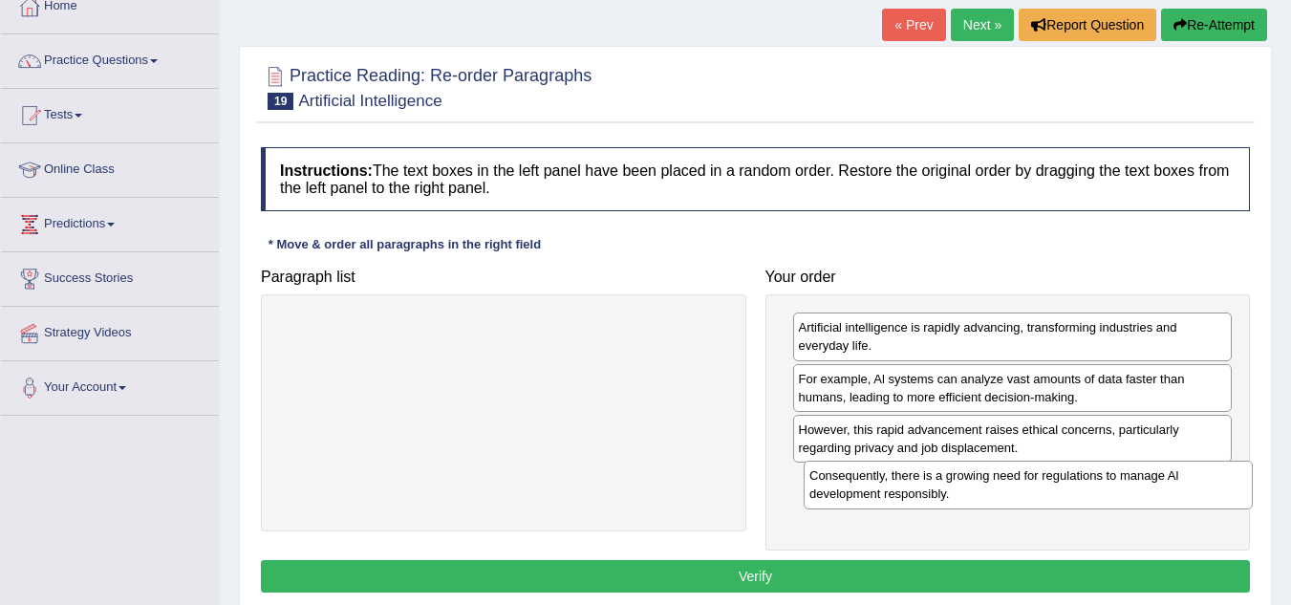
drag, startPoint x: 547, startPoint y: 317, endPoint x: 1071, endPoint y: 465, distance: 545.1
click at [1071, 465] on div "Consequently, there is a growing need for regulations to manage Al development …" at bounding box center [1028, 485] width 449 height 48
click at [889, 570] on button "Verify" at bounding box center [755, 576] width 989 height 32
